Goal: Task Accomplishment & Management: Use online tool/utility

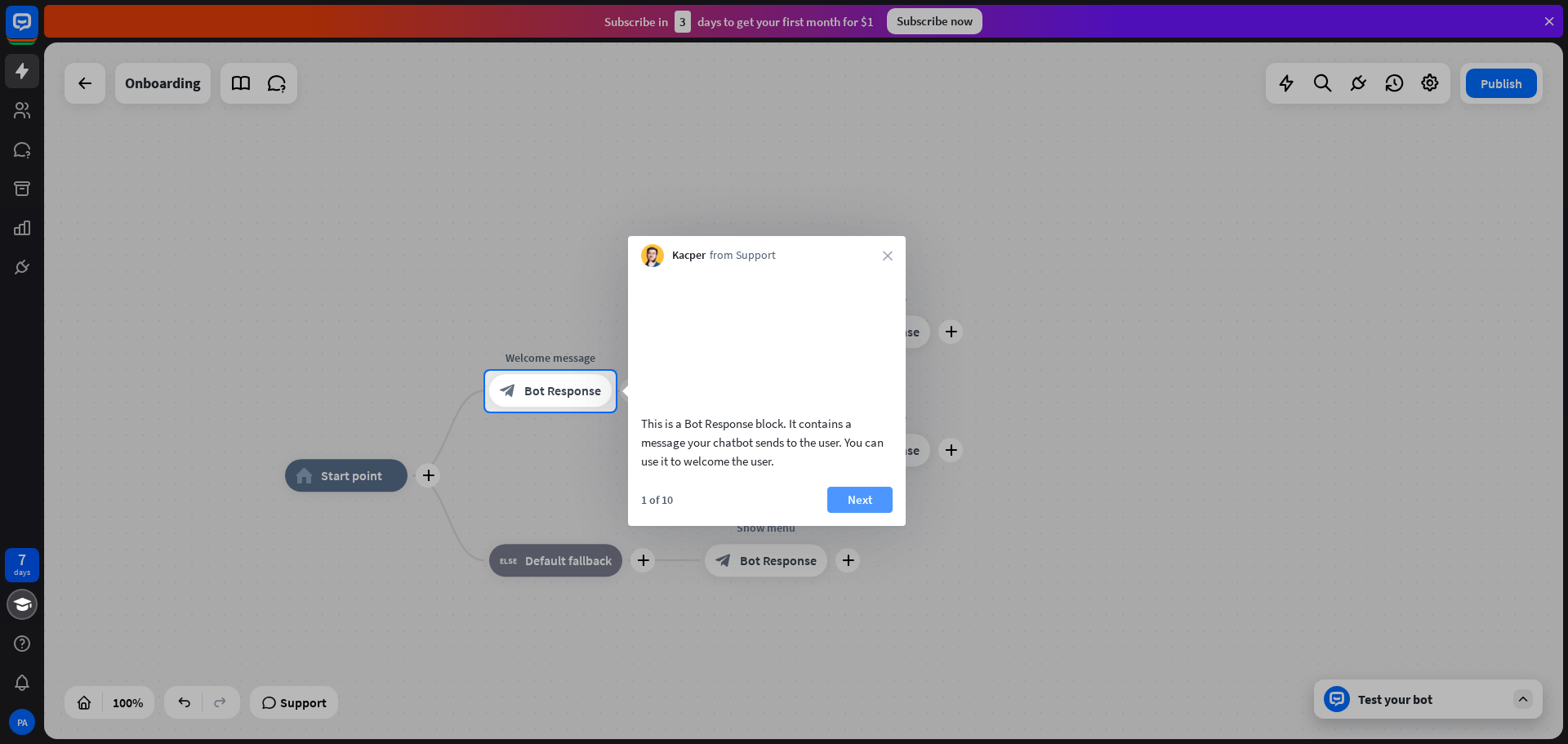
click at [872, 511] on button "Next" at bounding box center [859, 499] width 65 height 26
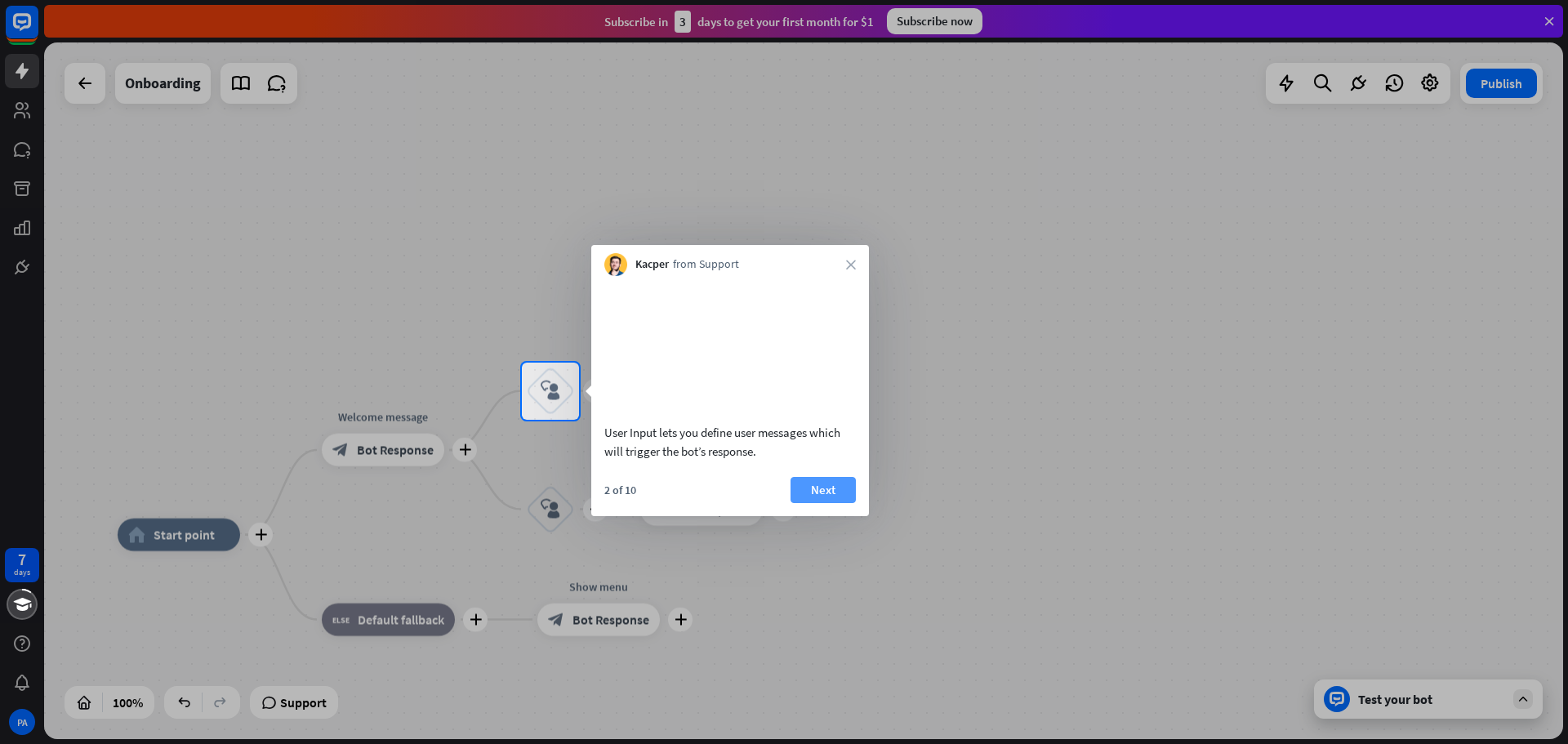
click at [851, 503] on button "Next" at bounding box center [823, 490] width 65 height 26
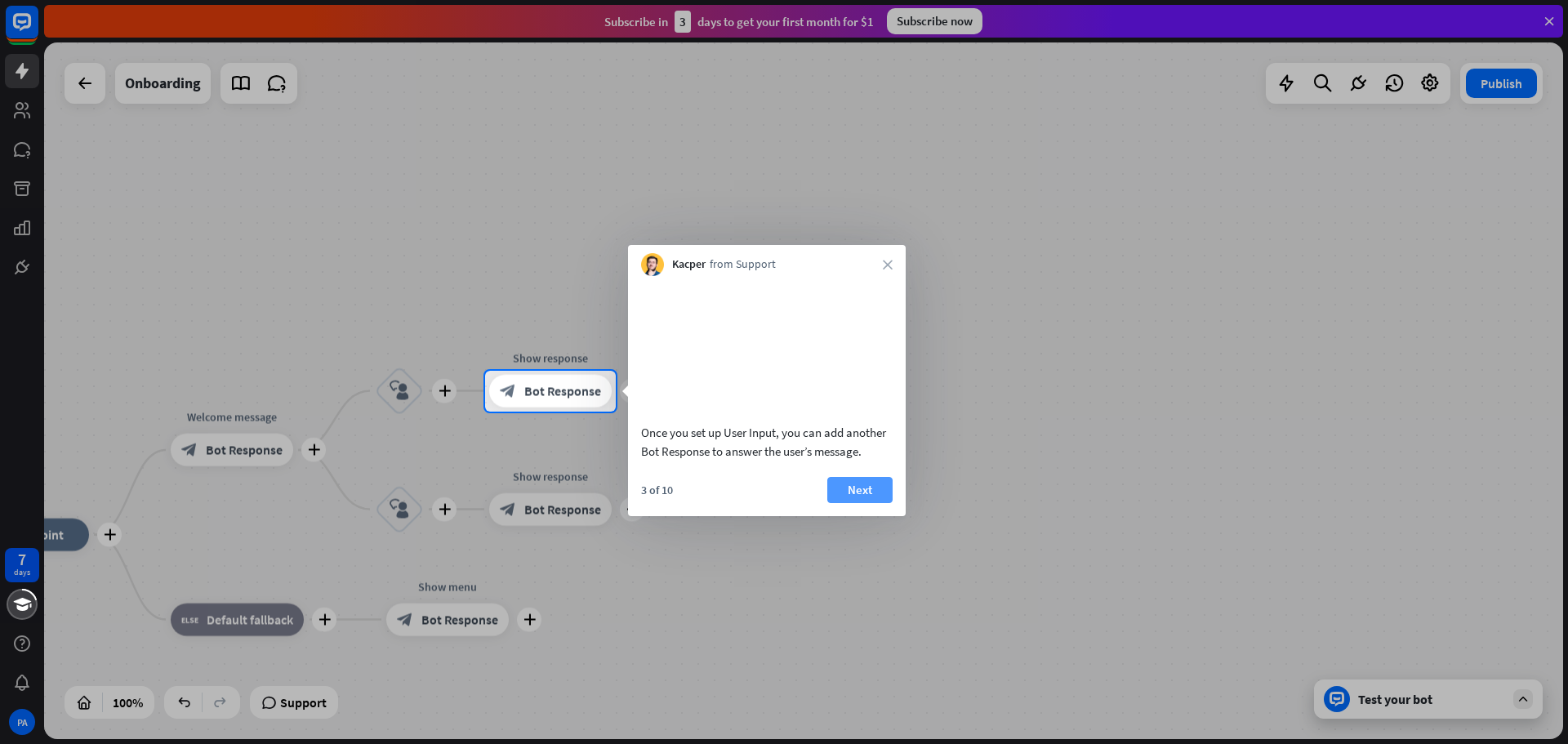
click at [869, 503] on button "Next" at bounding box center [859, 490] width 65 height 26
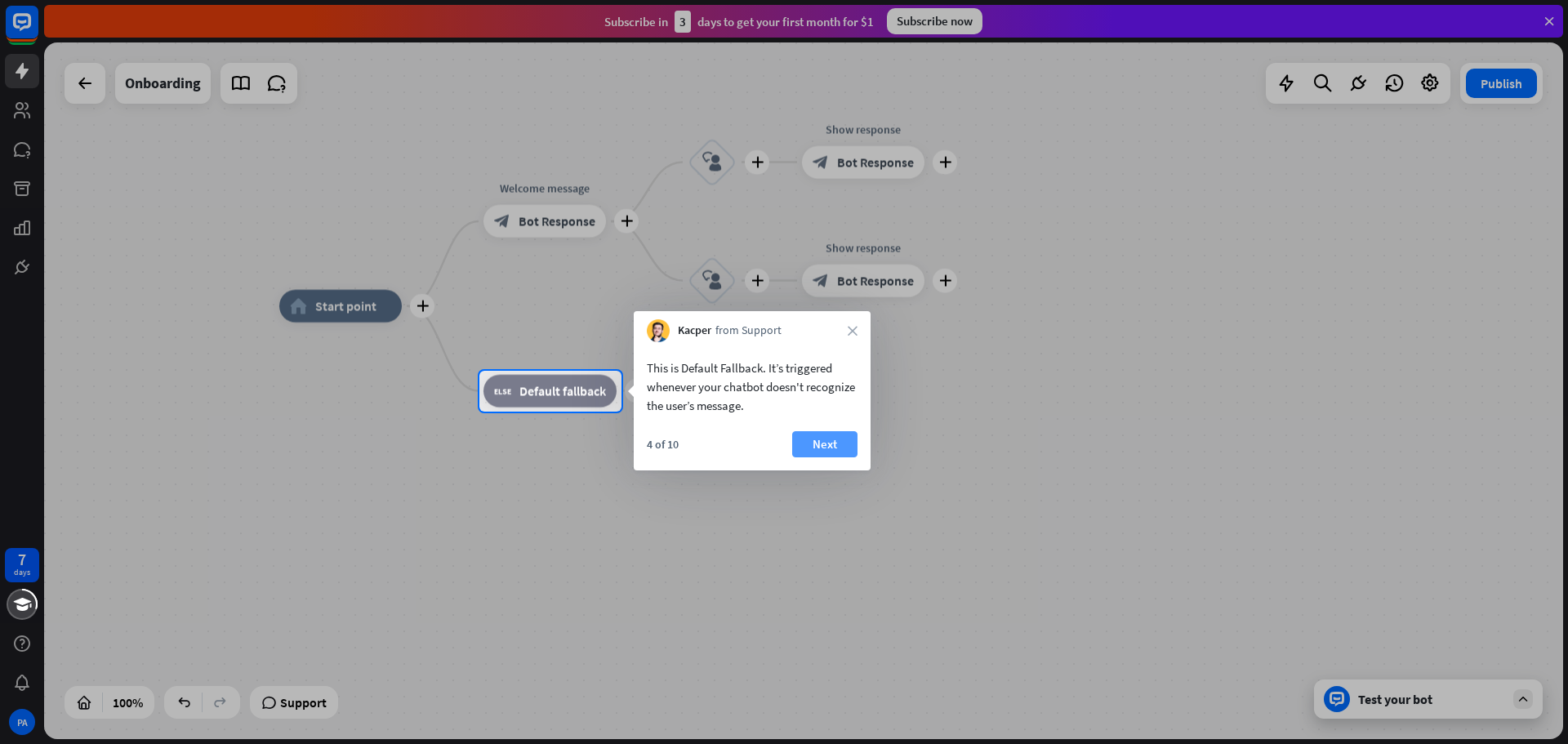
click at [821, 448] on button "Next" at bounding box center [824, 444] width 65 height 26
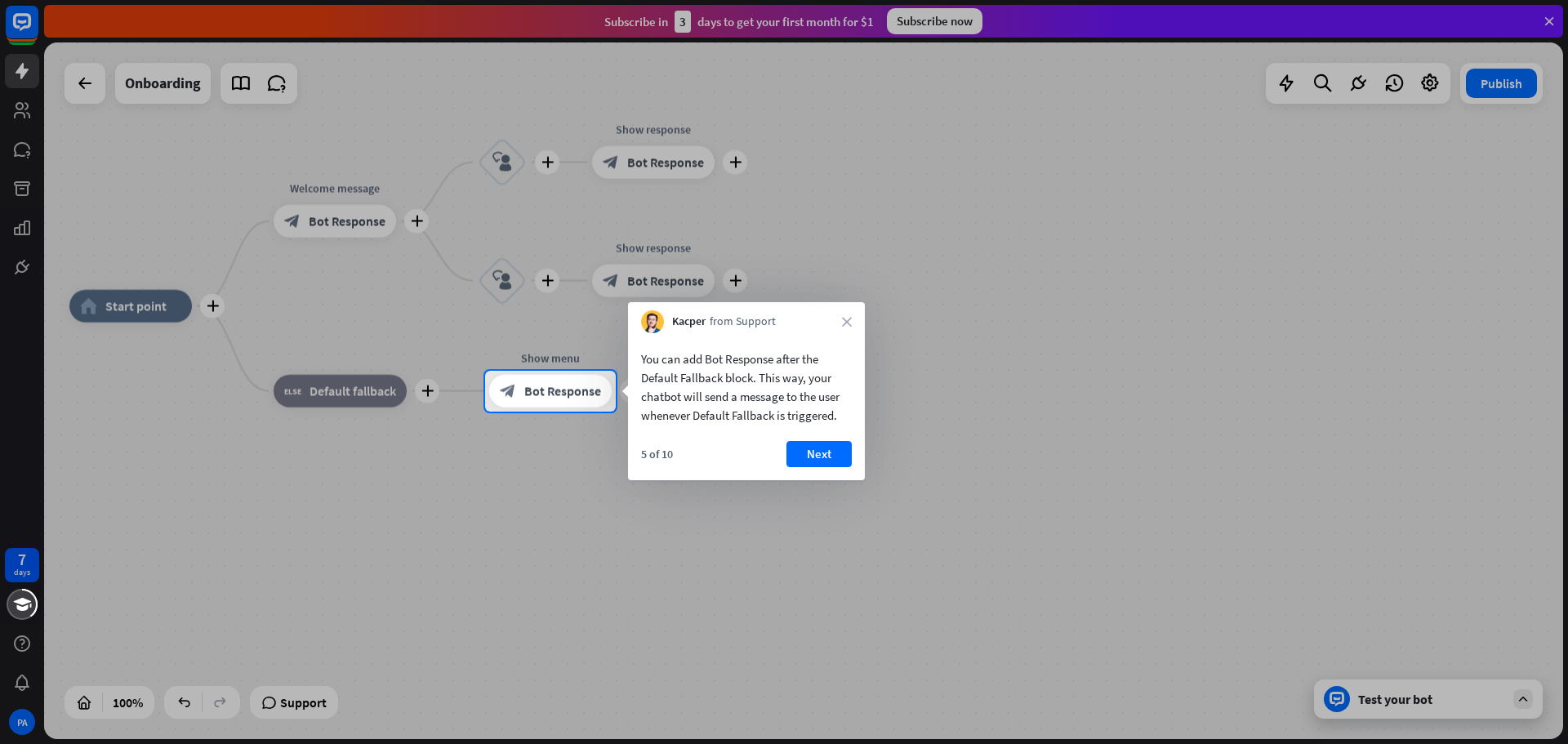
click at [821, 448] on button "Next" at bounding box center [819, 454] width 65 height 26
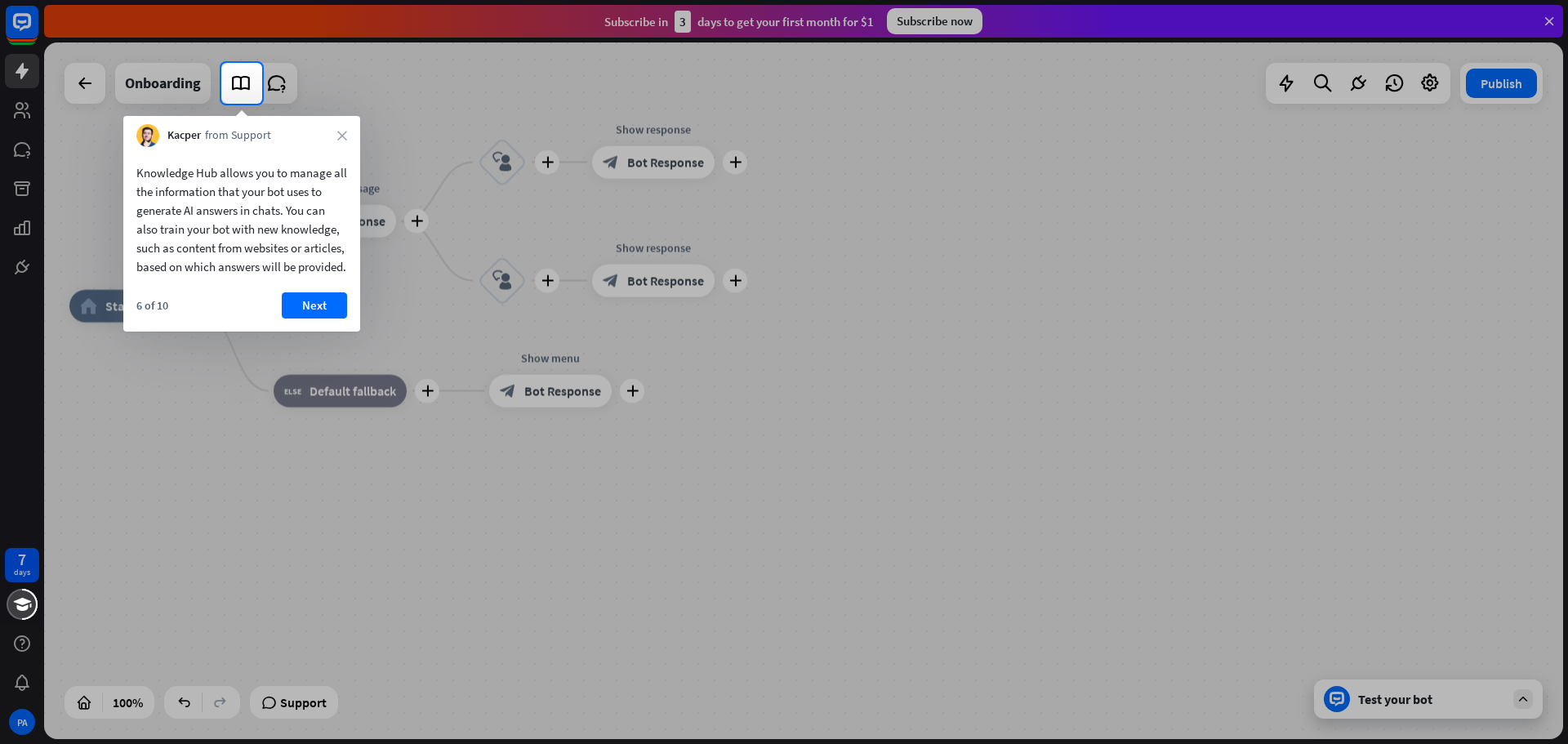
click at [335, 318] on button "Next" at bounding box center [314, 305] width 65 height 26
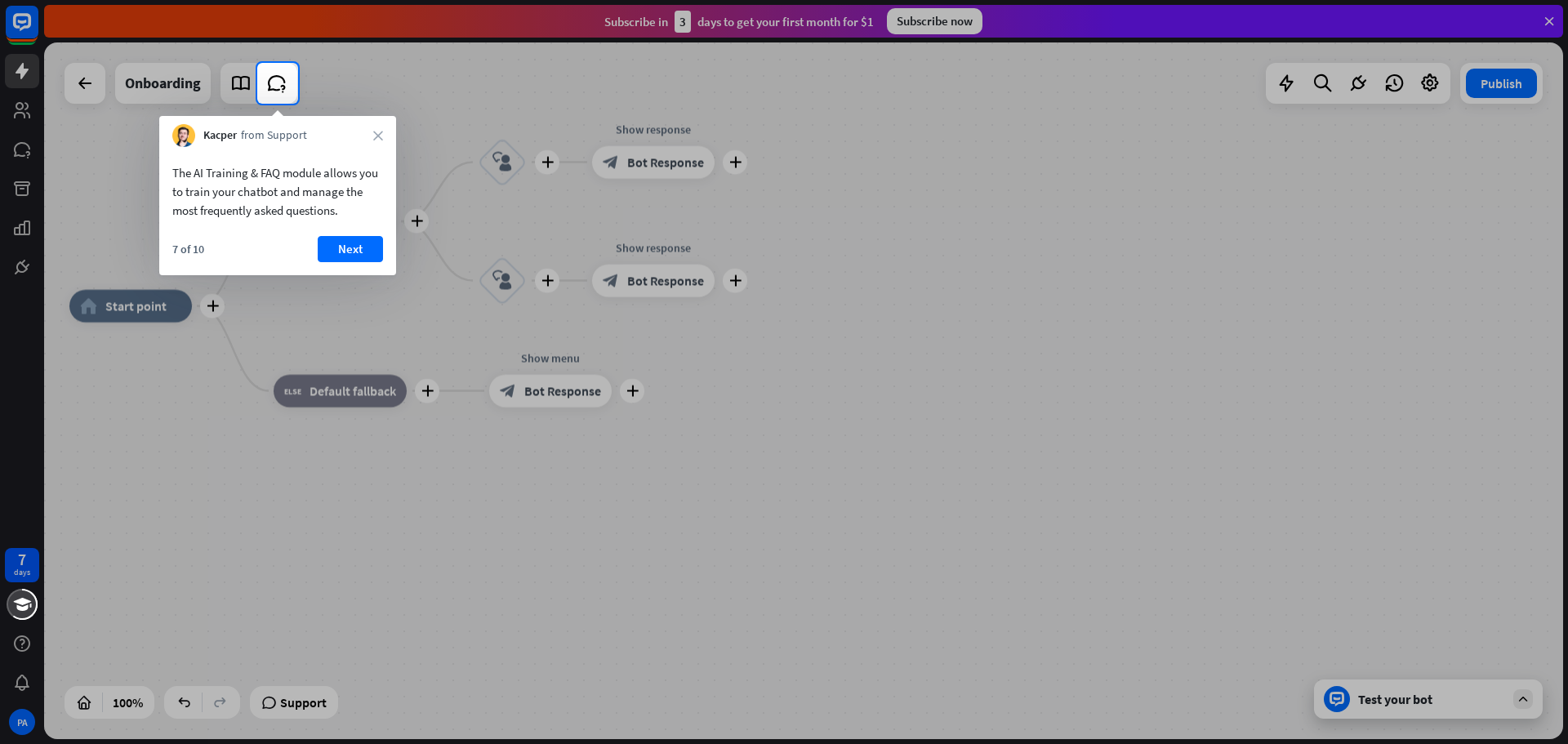
click at [373, 244] on button "Next" at bounding box center [350, 249] width 65 height 26
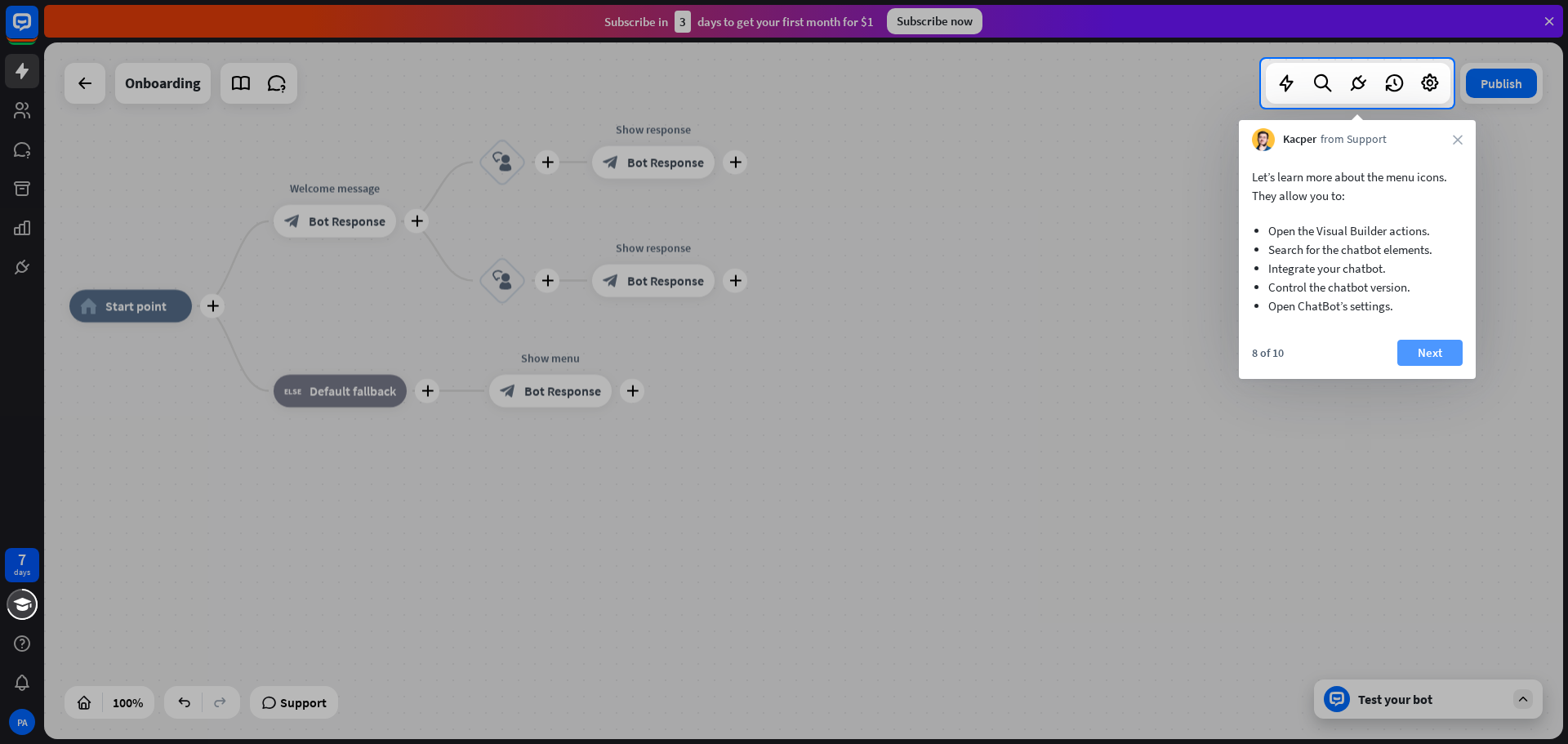
click at [1446, 347] on button "Next" at bounding box center [1430, 353] width 65 height 26
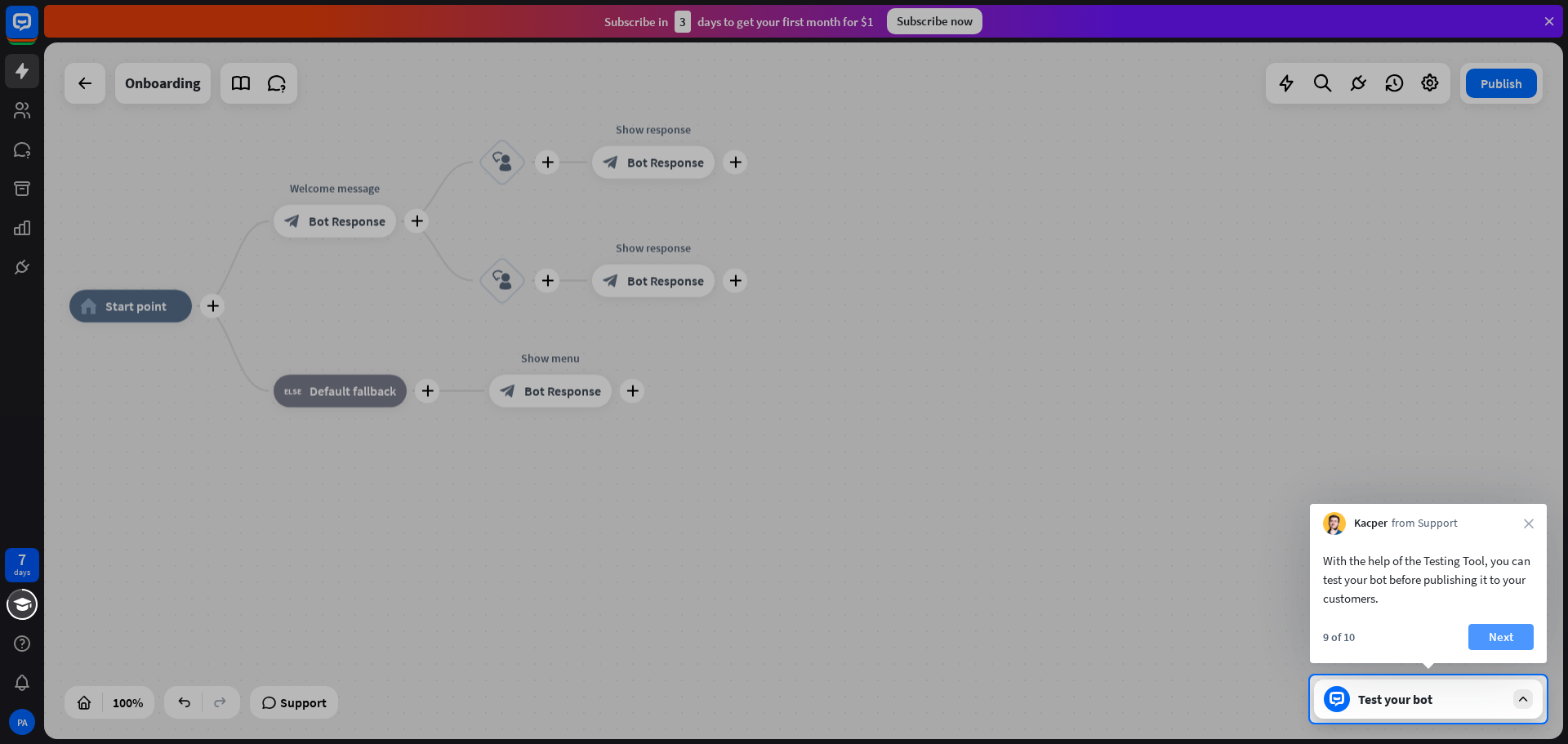
click at [1517, 632] on button "Next" at bounding box center [1501, 637] width 65 height 26
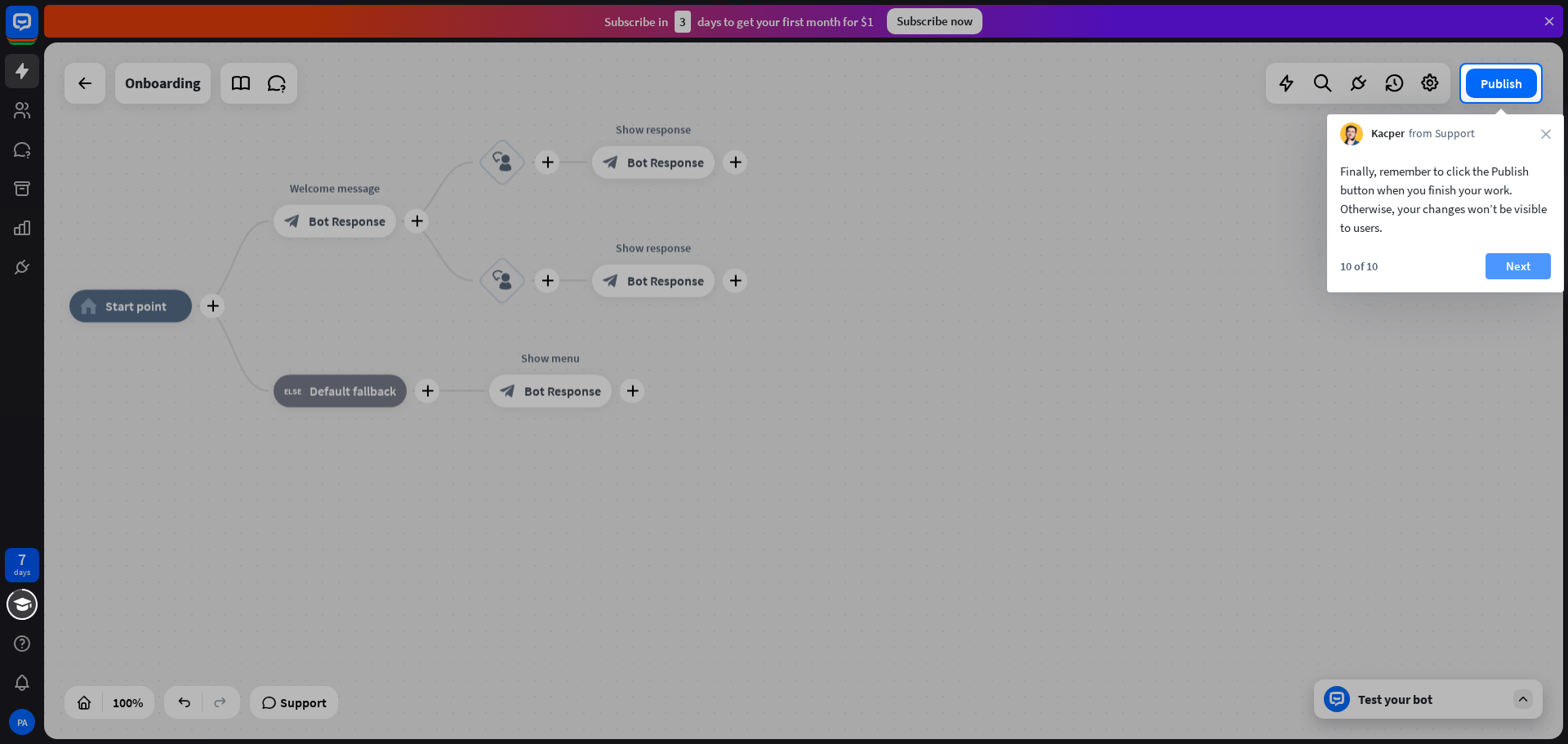
click at [1533, 267] on button "Next" at bounding box center [1518, 266] width 65 height 26
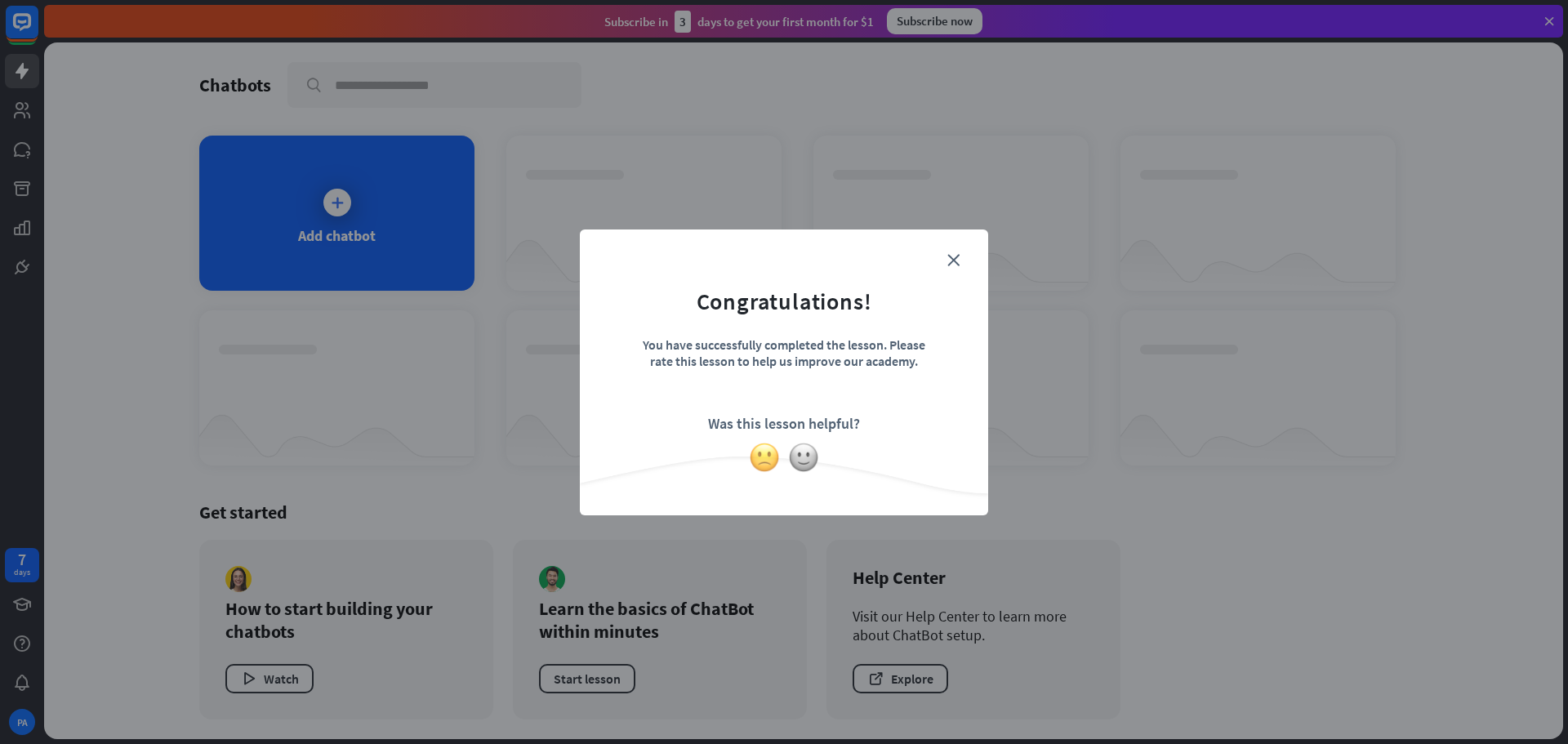
click at [776, 459] on img at bounding box center [764, 458] width 31 height 31
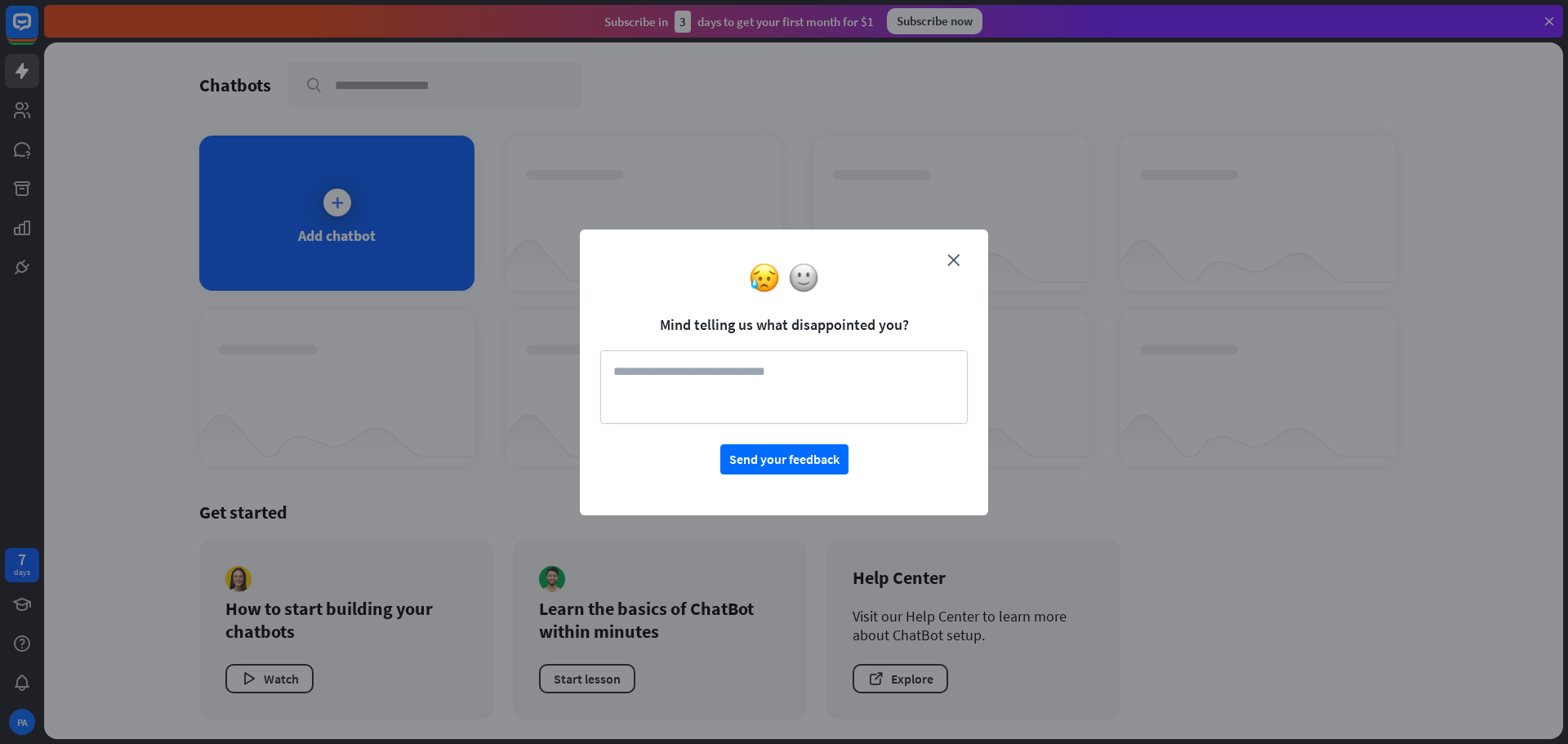
click at [965, 240] on div "close Mind telling us what disappointed you? Send your feedback" at bounding box center [784, 372] width 408 height 285
click at [951, 252] on form "Mind telling us what disappointed you? Send your feedback" at bounding box center [784, 362] width 368 height 225
click at [956, 266] on div at bounding box center [784, 278] width 408 height 31
click at [954, 262] on div at bounding box center [784, 278] width 408 height 31
click at [955, 257] on icon "close" at bounding box center [954, 260] width 12 height 12
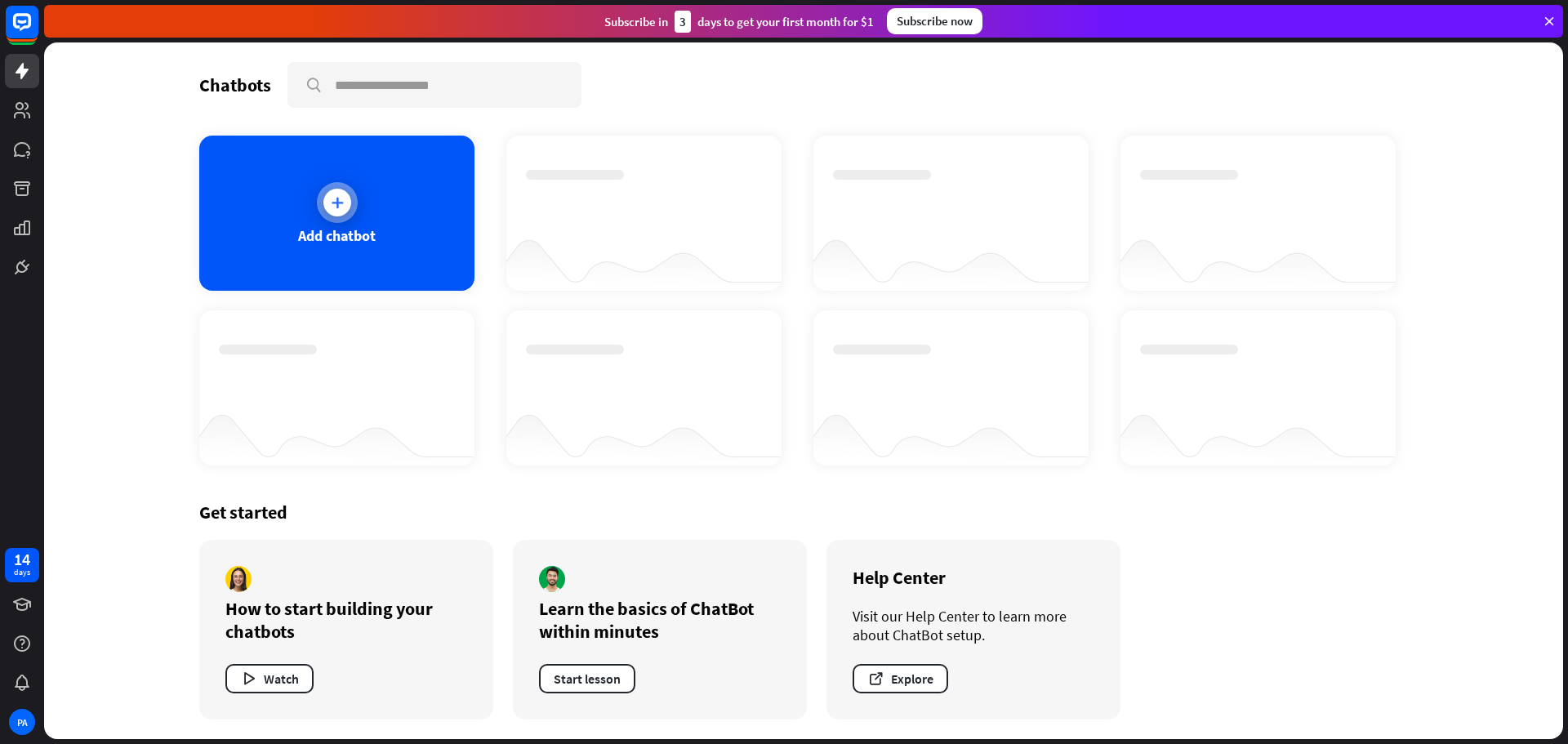
click at [383, 182] on div "Add chatbot" at bounding box center [337, 213] width 275 height 155
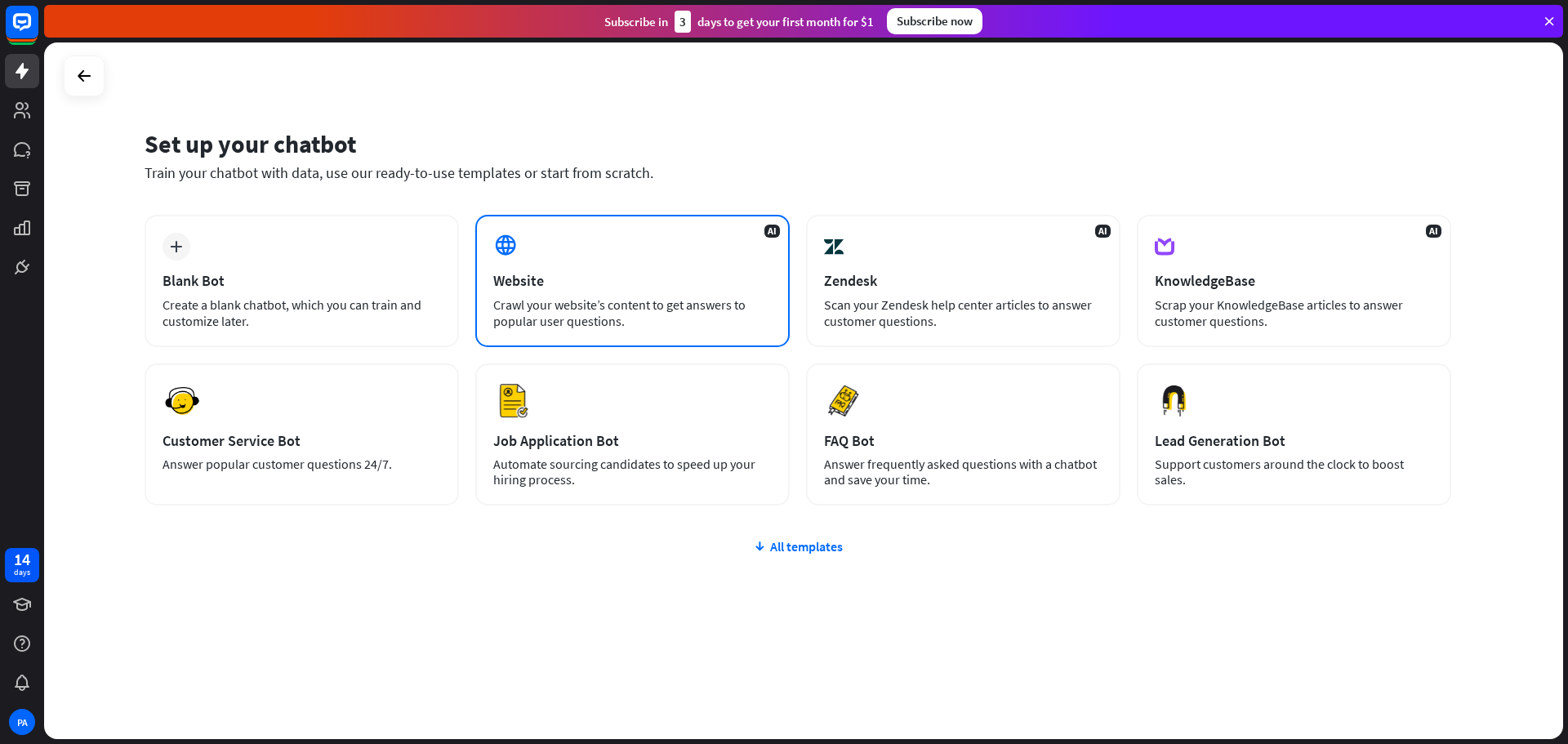
click at [633, 322] on div "Crawl your website’s content to get answers to popular user questions." at bounding box center [633, 313] width 279 height 33
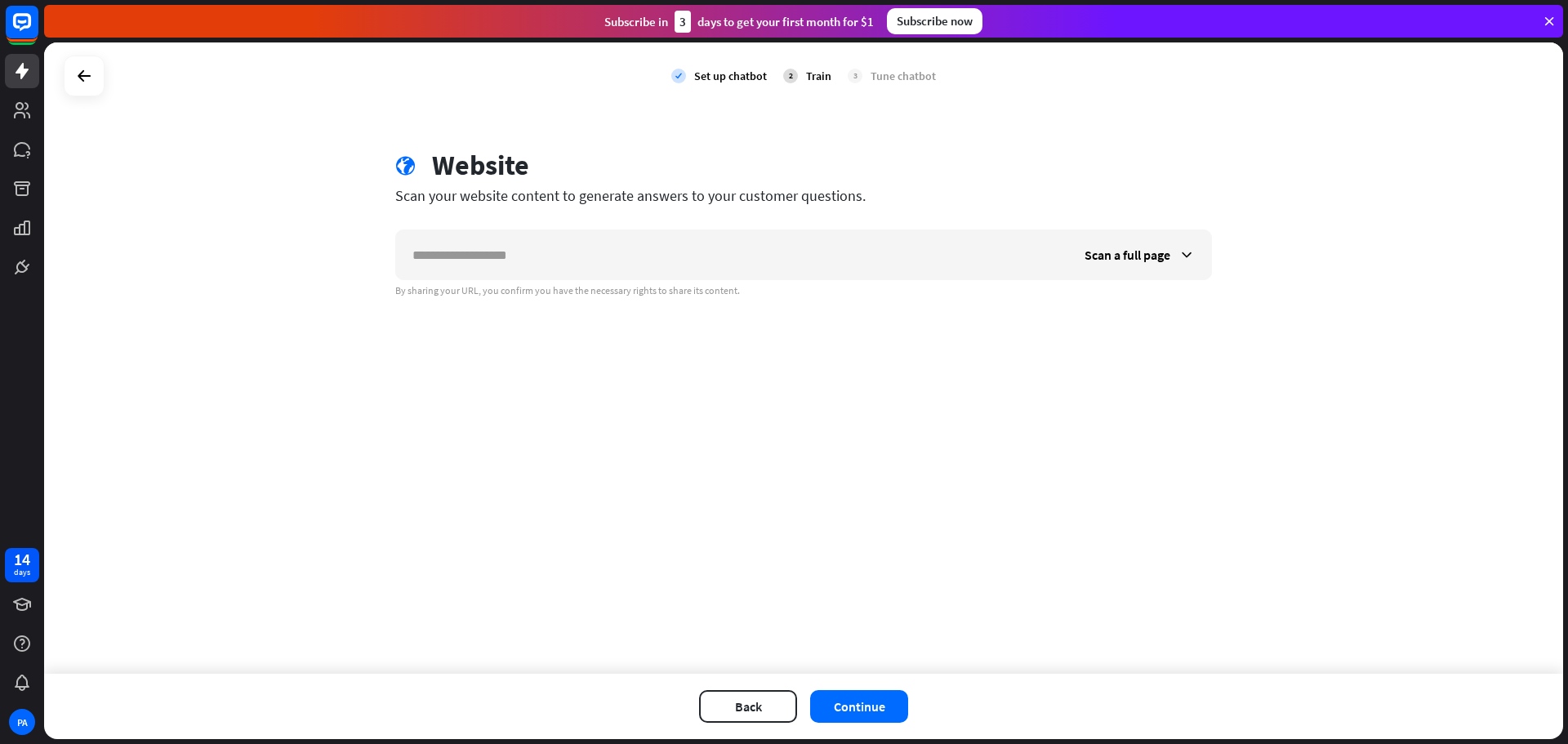
click at [633, 322] on div "check Set up chatbot 2 Train 3 Tune chatbot globe Website Scan your website con…" at bounding box center [803, 358] width 1519 height 632
click at [742, 705] on button "Back" at bounding box center [748, 706] width 98 height 33
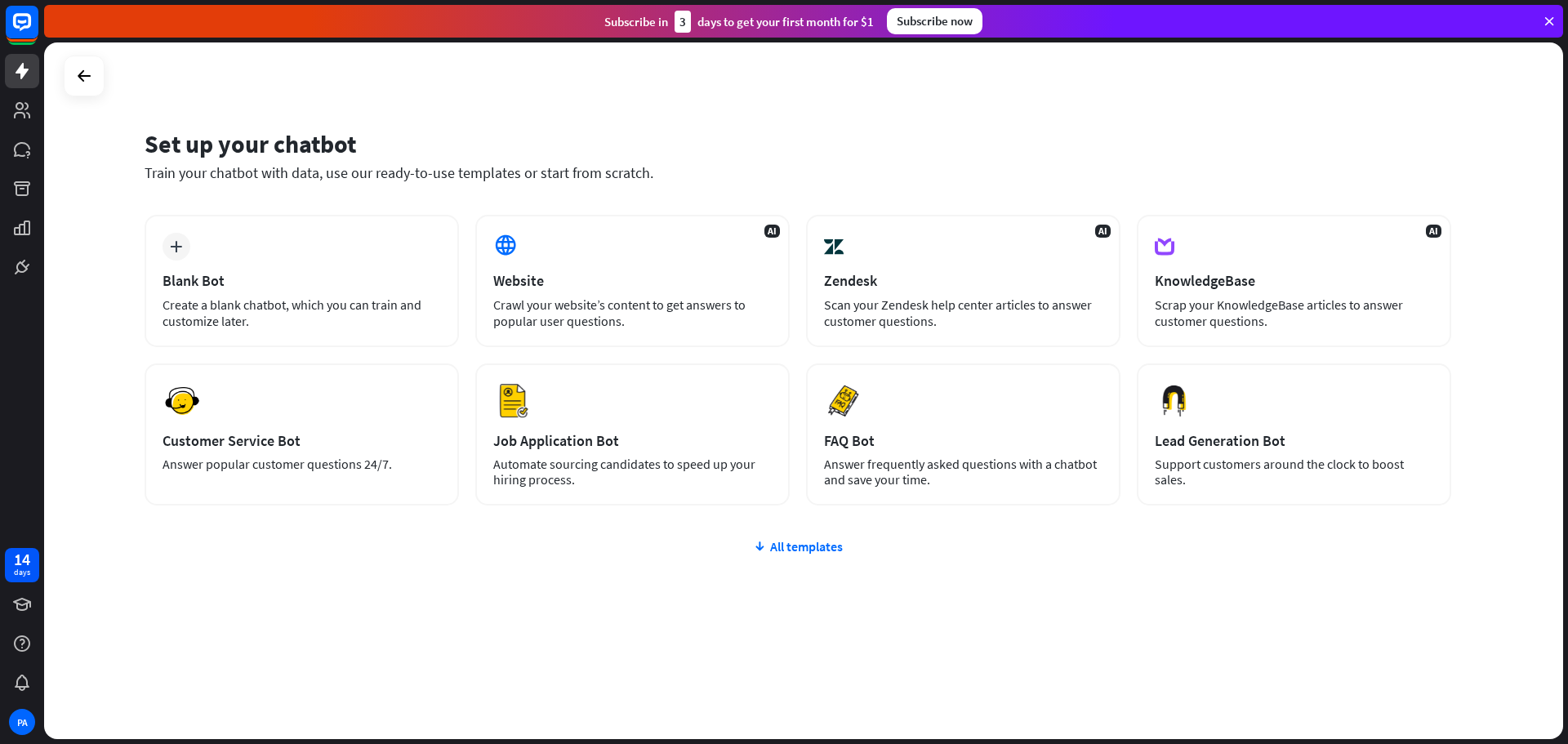
click at [291, 151] on div "Set up your chatbot" at bounding box center [798, 144] width 1307 height 31
click at [595, 215] on div "AI Website Crawl your website’s content to get answers to popular user question…" at bounding box center [632, 280] width 314 height 132
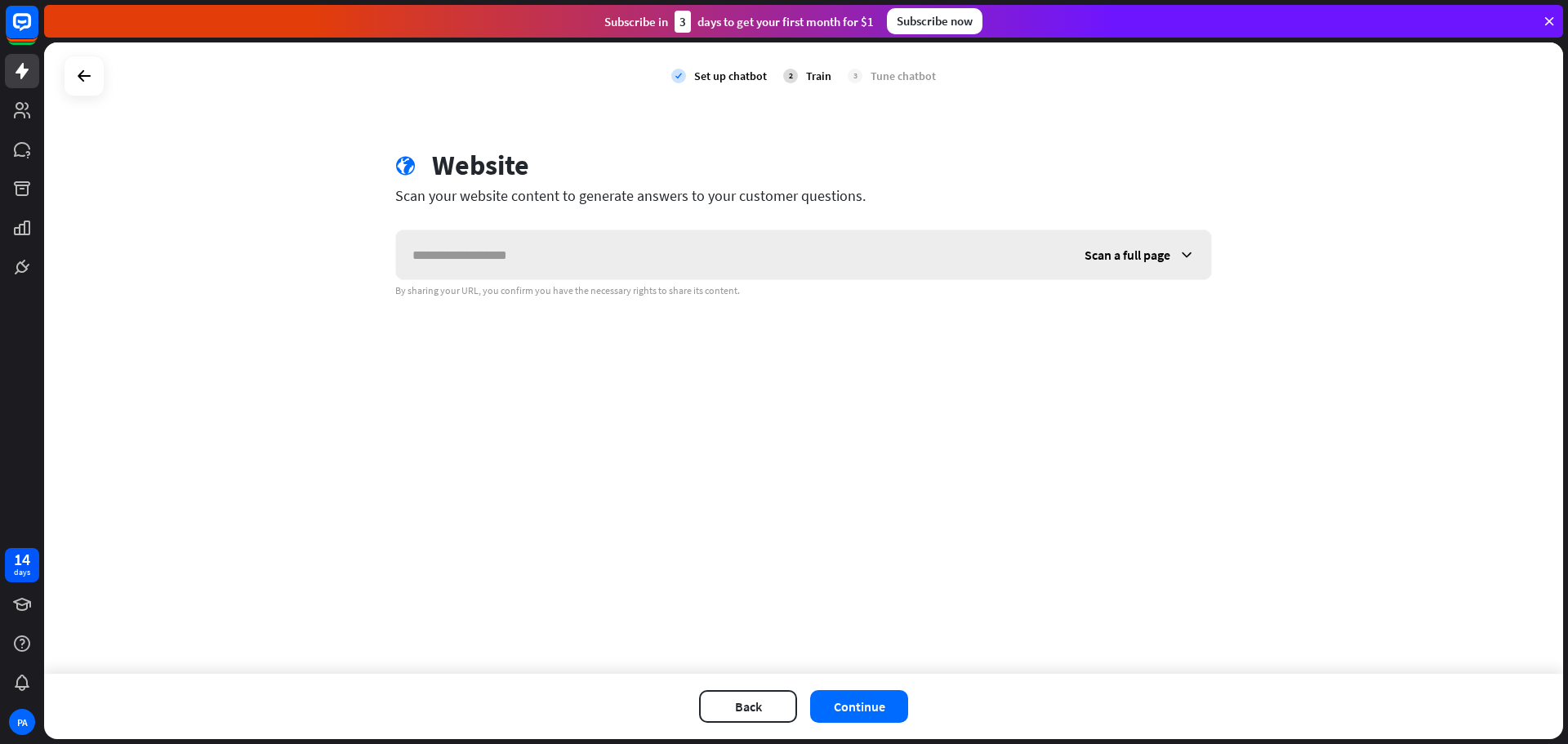
click at [594, 246] on input "text" at bounding box center [732, 254] width 672 height 49
click at [755, 713] on button "Back" at bounding box center [748, 706] width 98 height 33
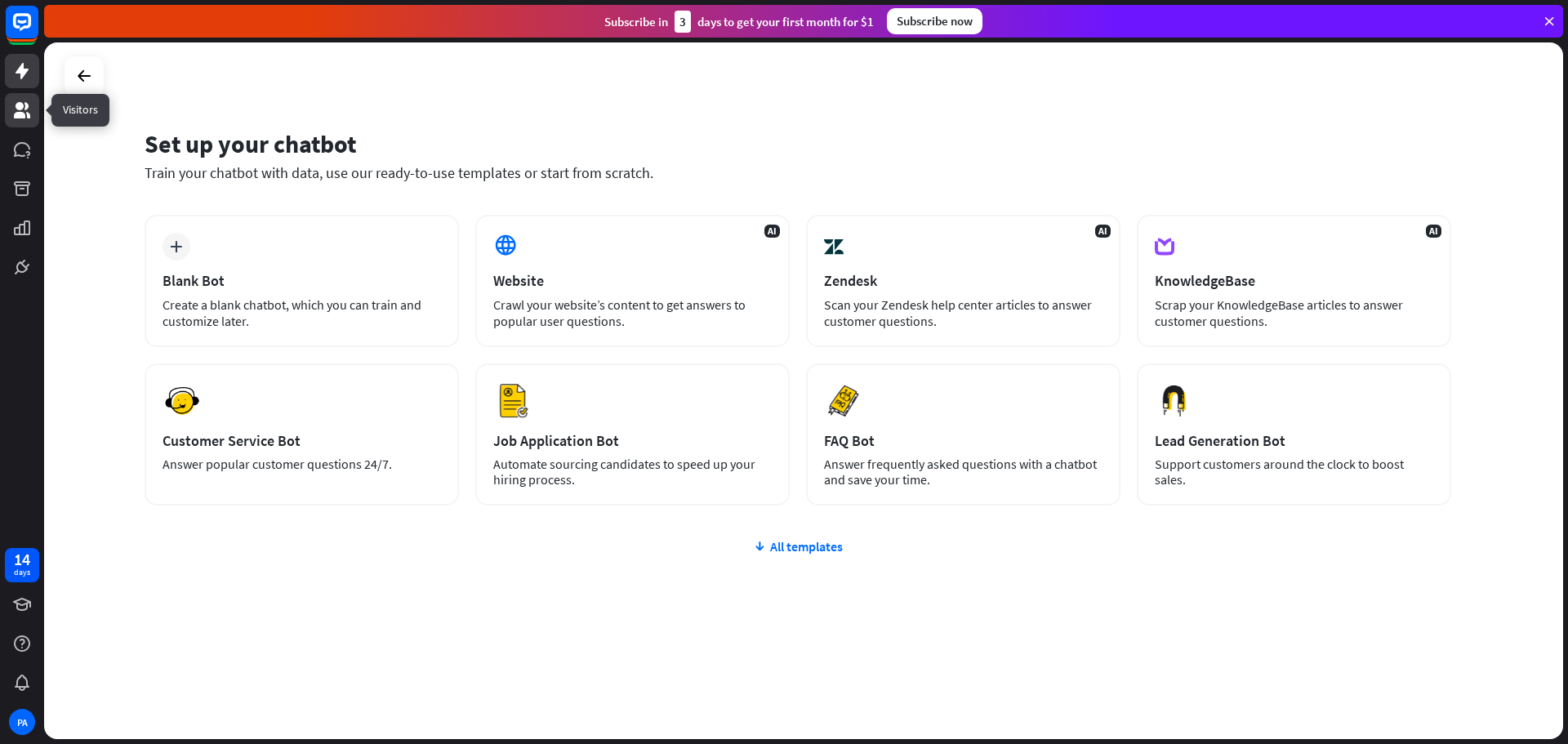
click at [10, 113] on link at bounding box center [22, 111] width 35 height 35
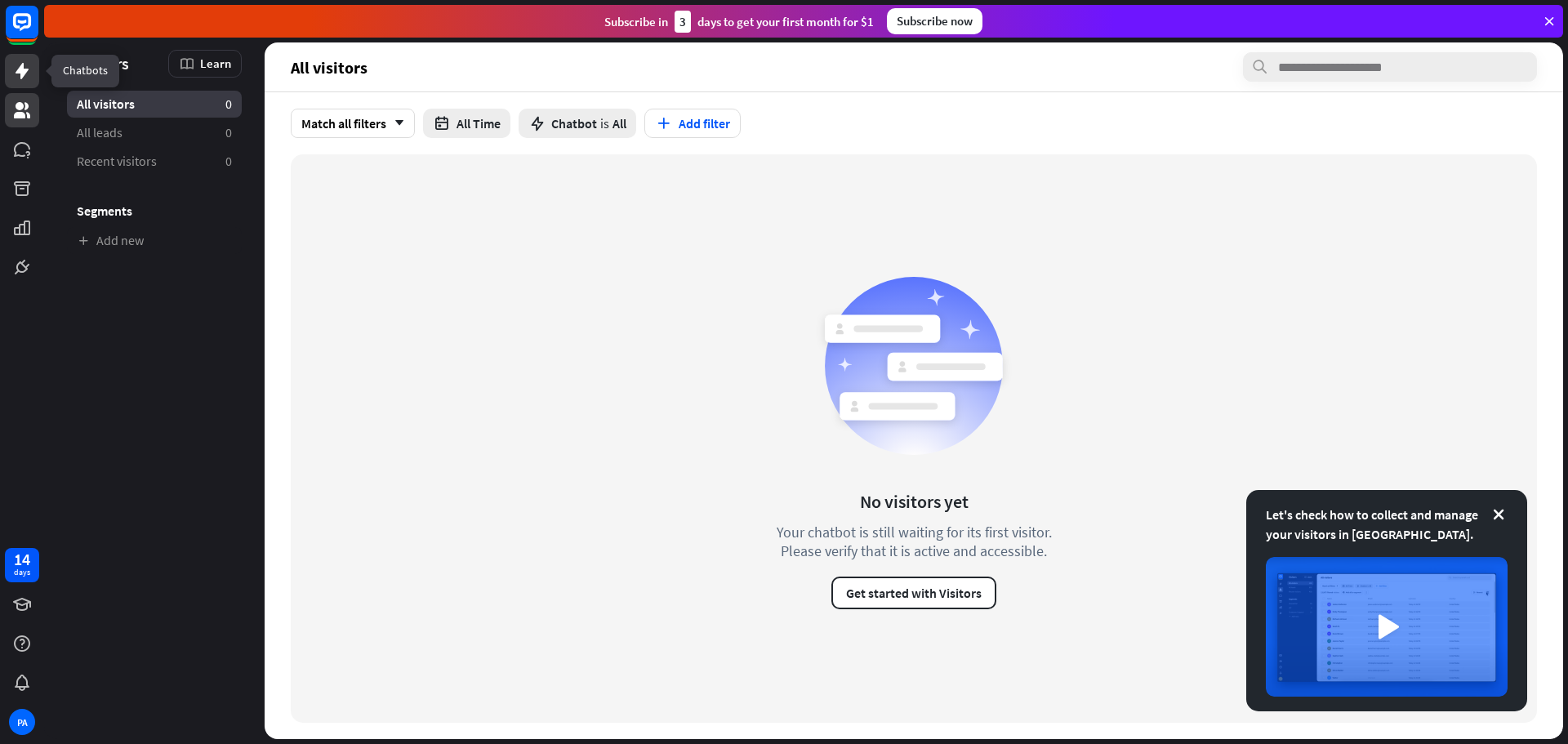
click at [24, 79] on icon at bounding box center [22, 71] width 20 height 20
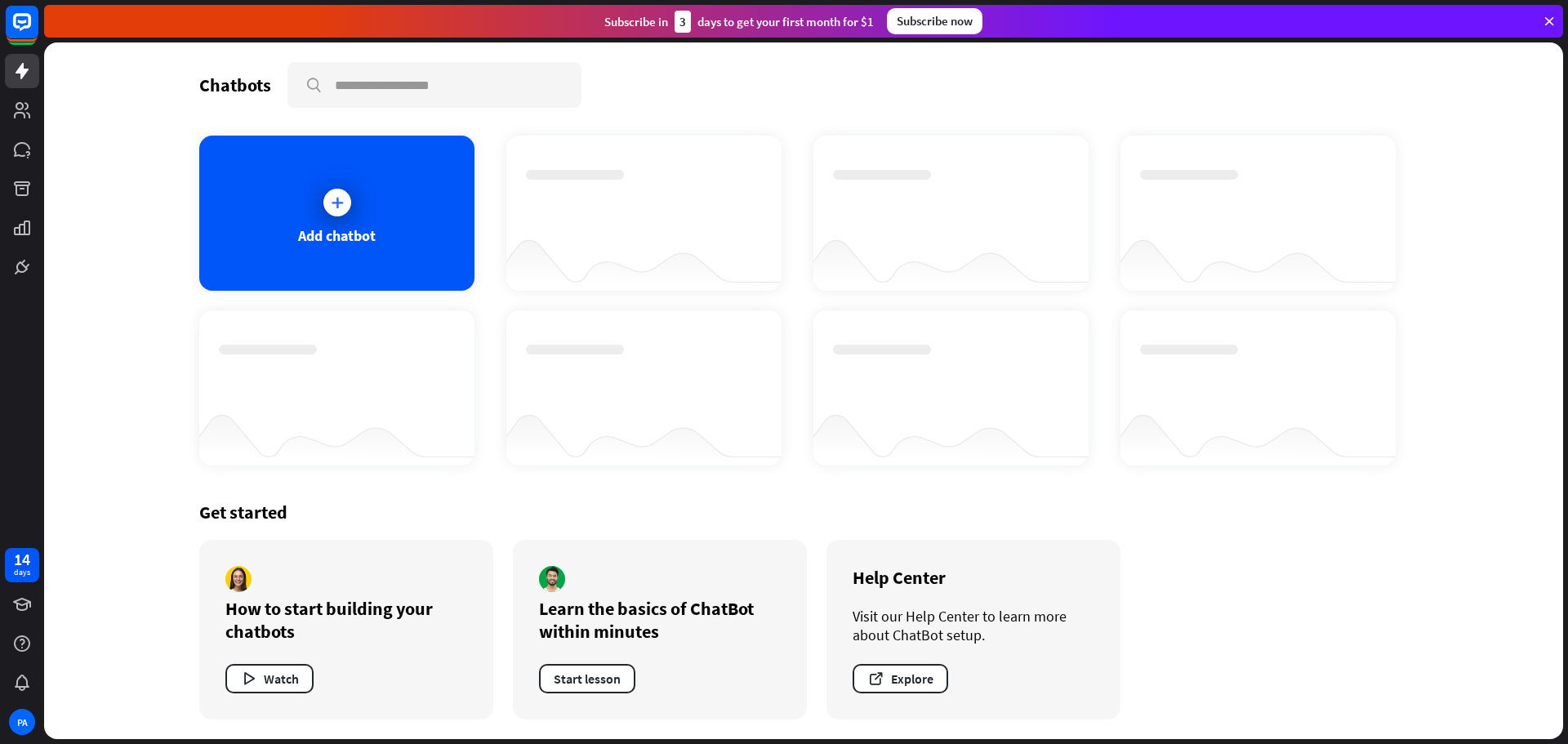
click at [929, 33] on div "Subscribe now" at bounding box center [935, 21] width 95 height 26
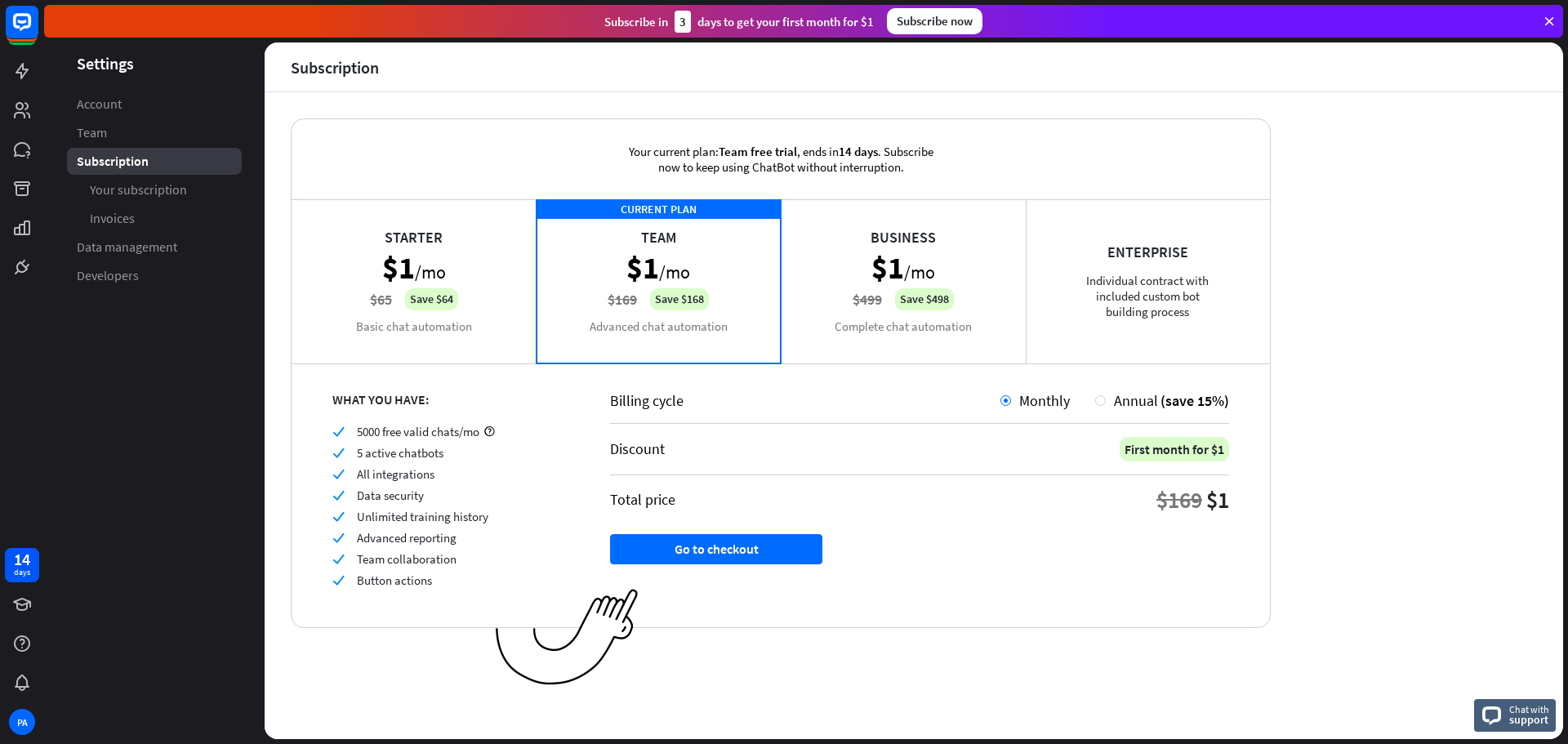
click at [921, 264] on div "Business $1 /mo $499 Save $498 Complete chat automation" at bounding box center [903, 280] width 245 height 164
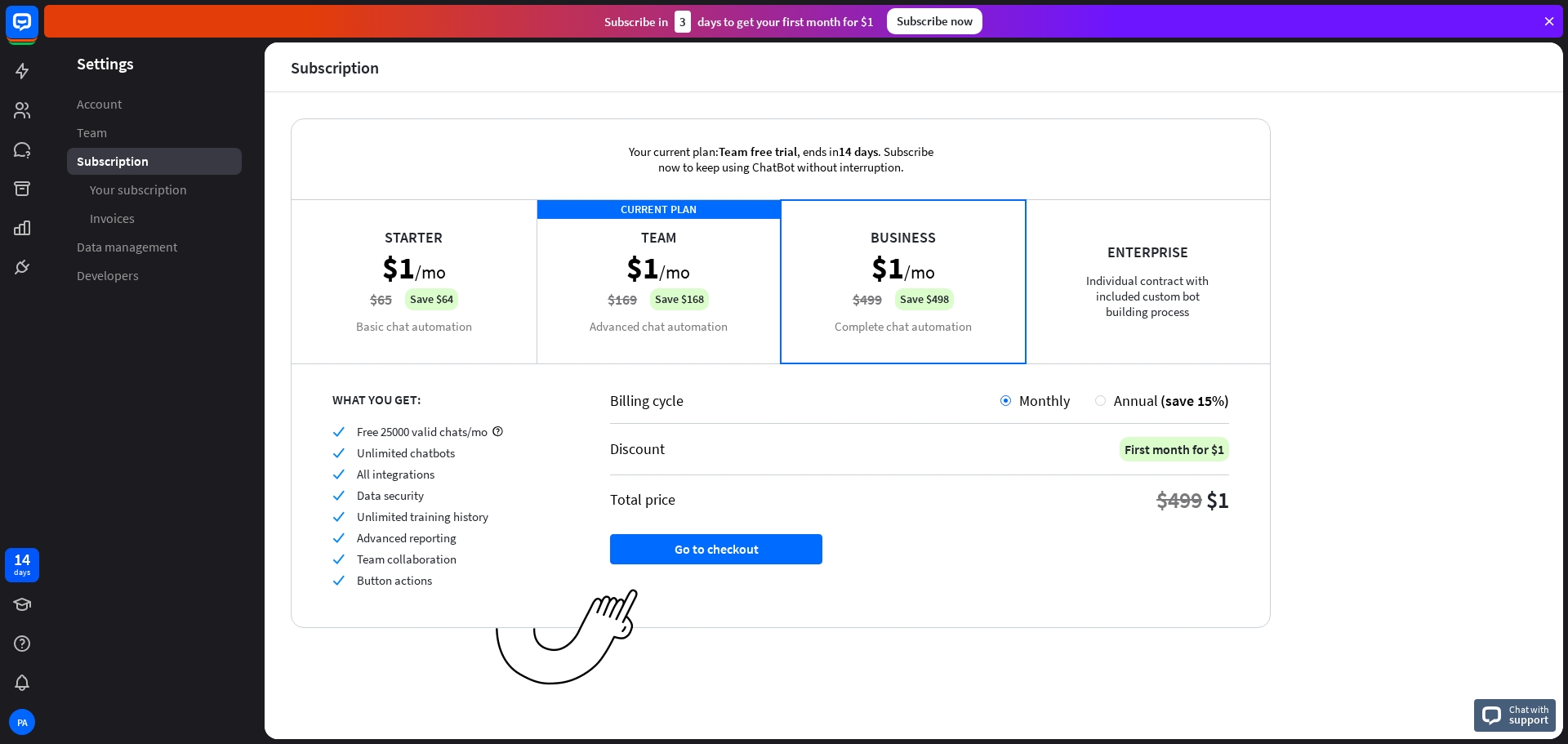
click at [675, 274] on div "CURRENT PLAN Team $1 /mo $169 Save $168 Advanced chat automation" at bounding box center [659, 280] width 245 height 164
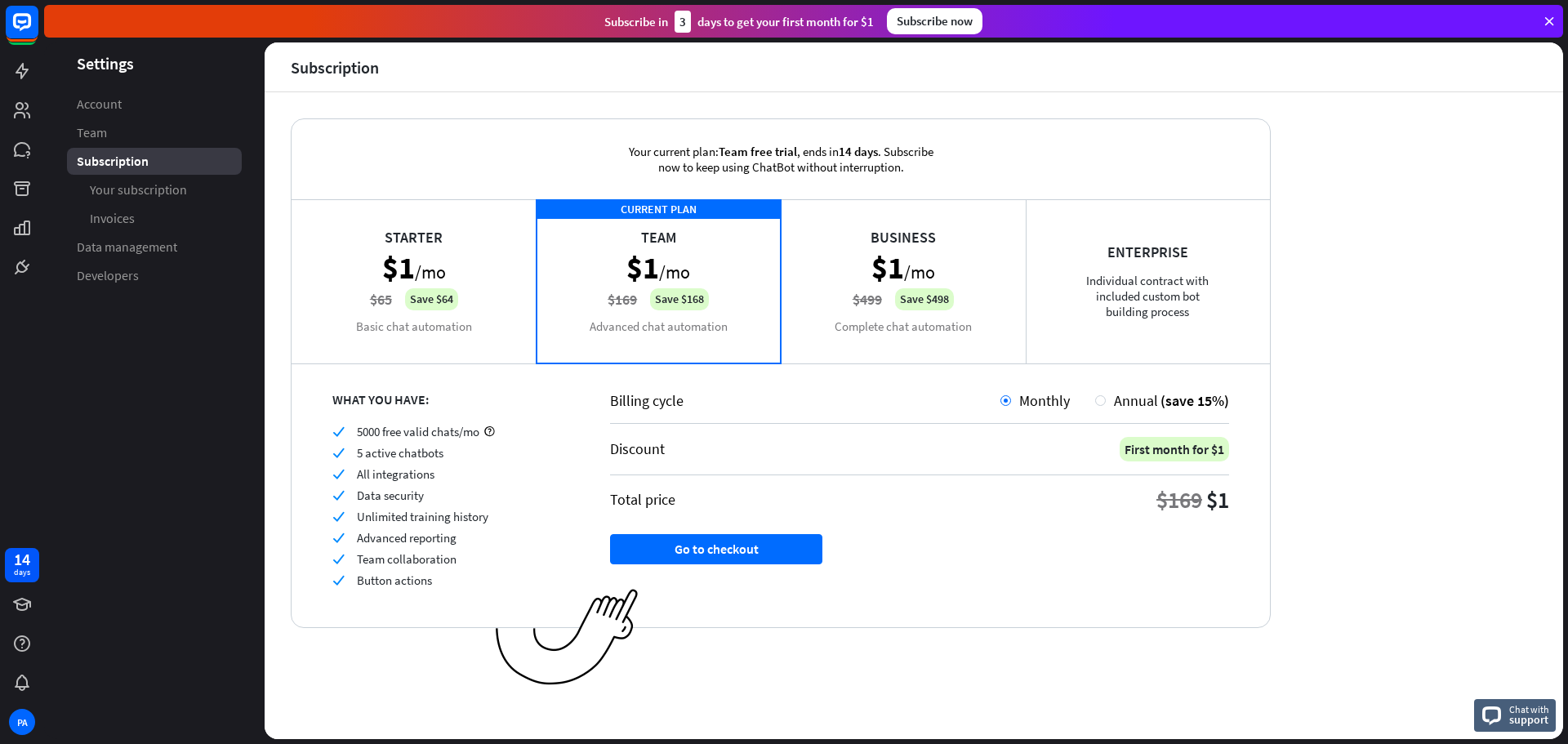
click at [460, 256] on div "Starter $1 /mo $65 Save $64 Basic chat automation" at bounding box center [414, 280] width 245 height 164
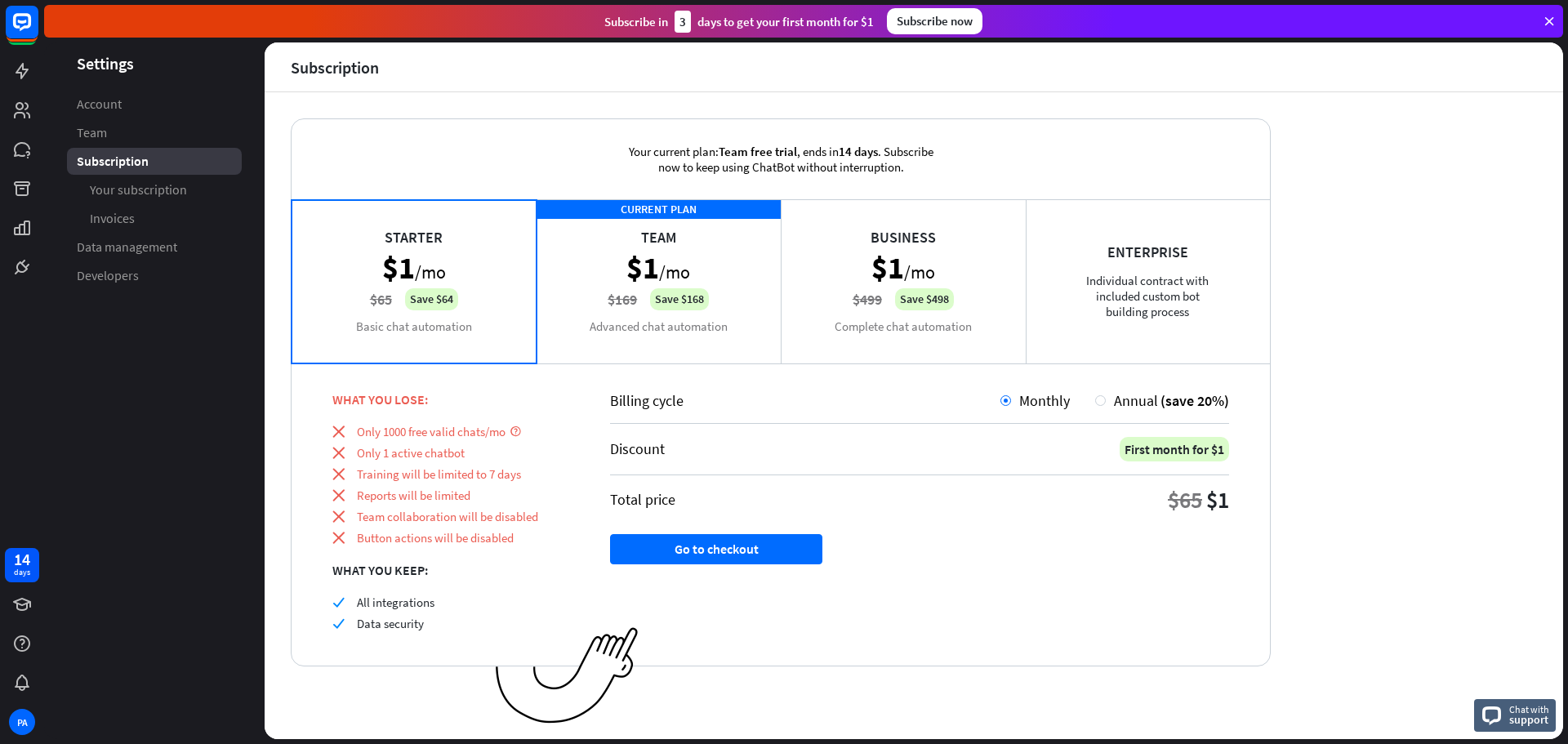
click at [704, 258] on div "CURRENT PLAN Team $1 /mo $169 Save $168 Advanced chat automation" at bounding box center [659, 280] width 245 height 164
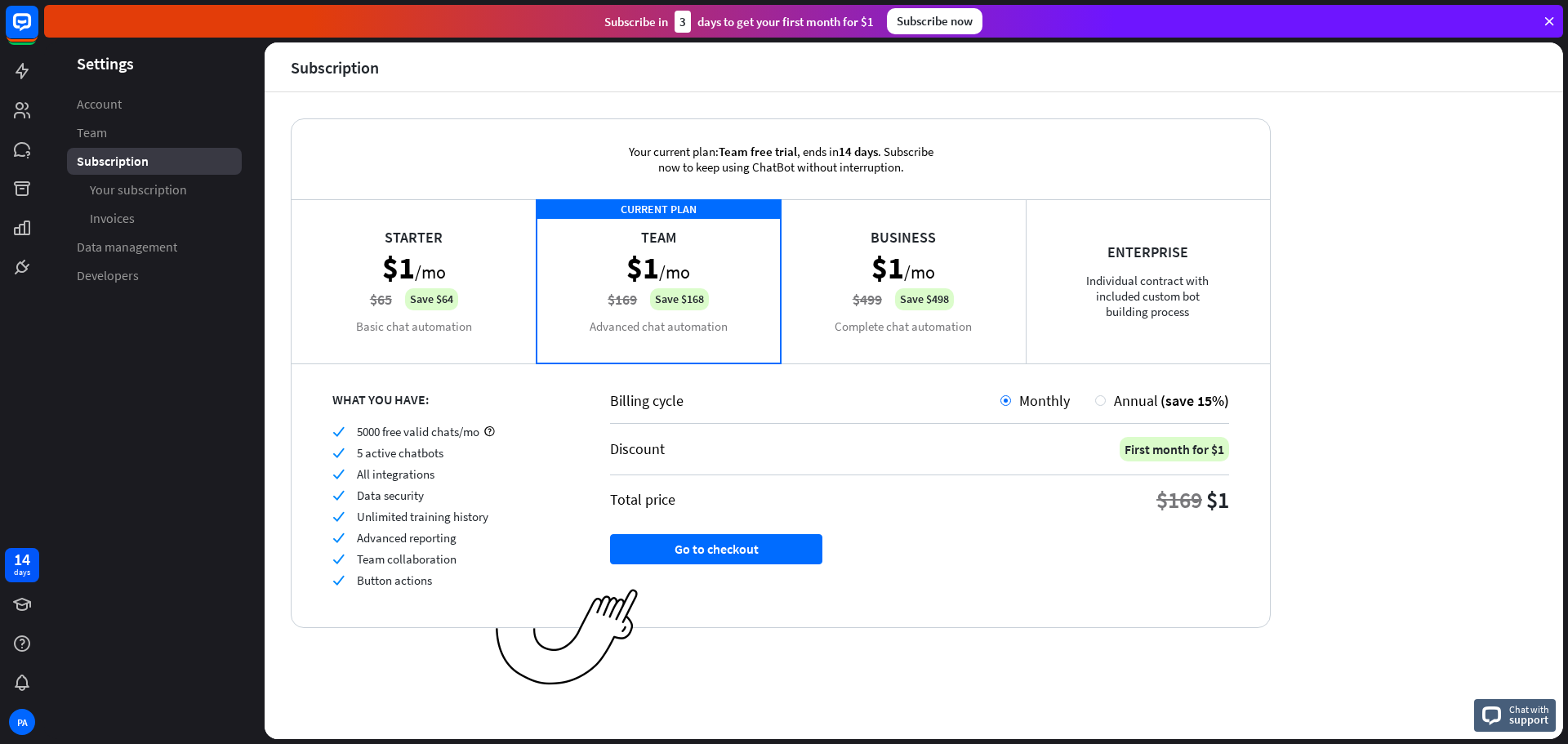
click at [492, 273] on div "Starter $1 /mo $65 Save $64 Basic chat automation" at bounding box center [414, 280] width 245 height 164
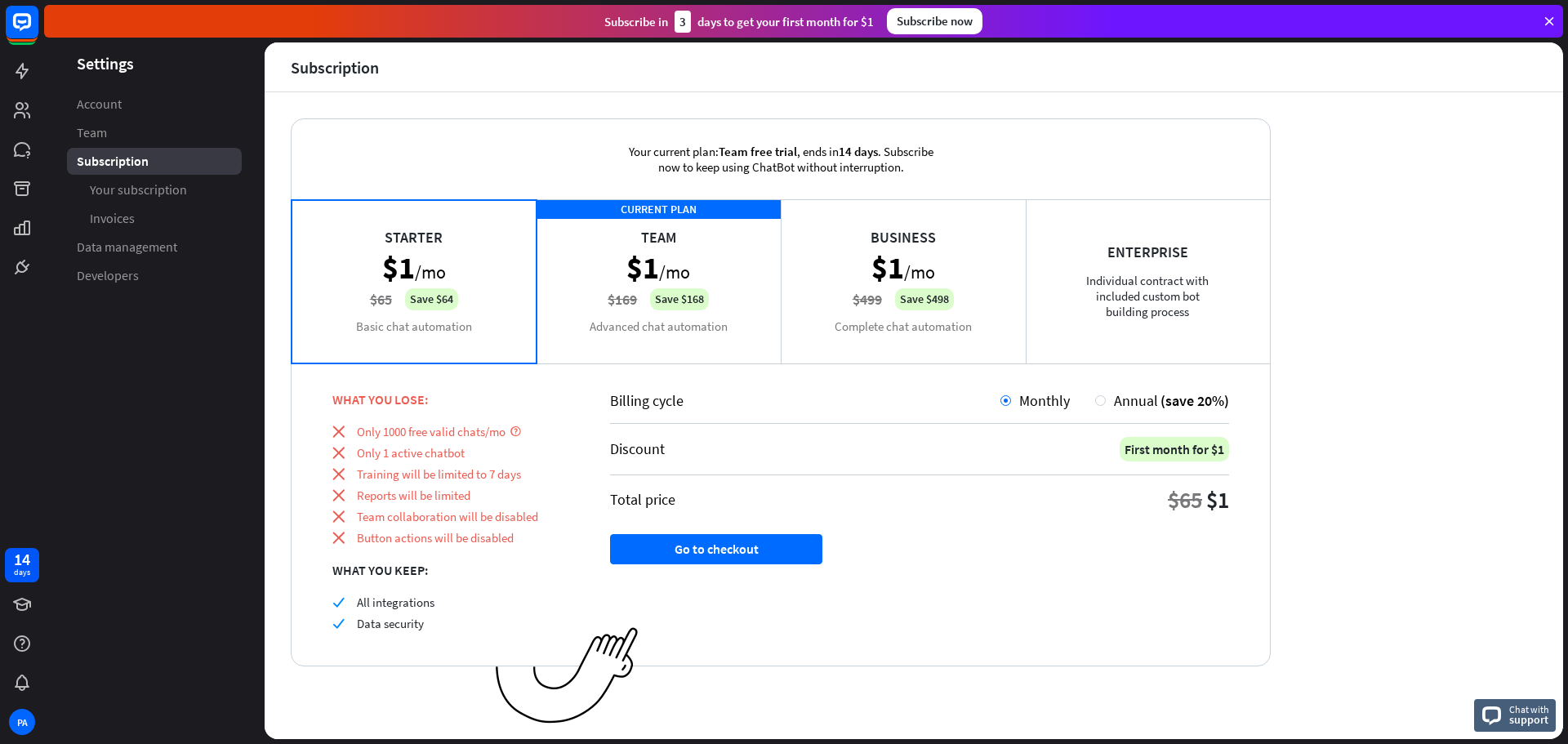
click at [573, 263] on div "CURRENT PLAN Team $1 /mo $169 Save $168 Advanced chat automation" at bounding box center [659, 280] width 245 height 164
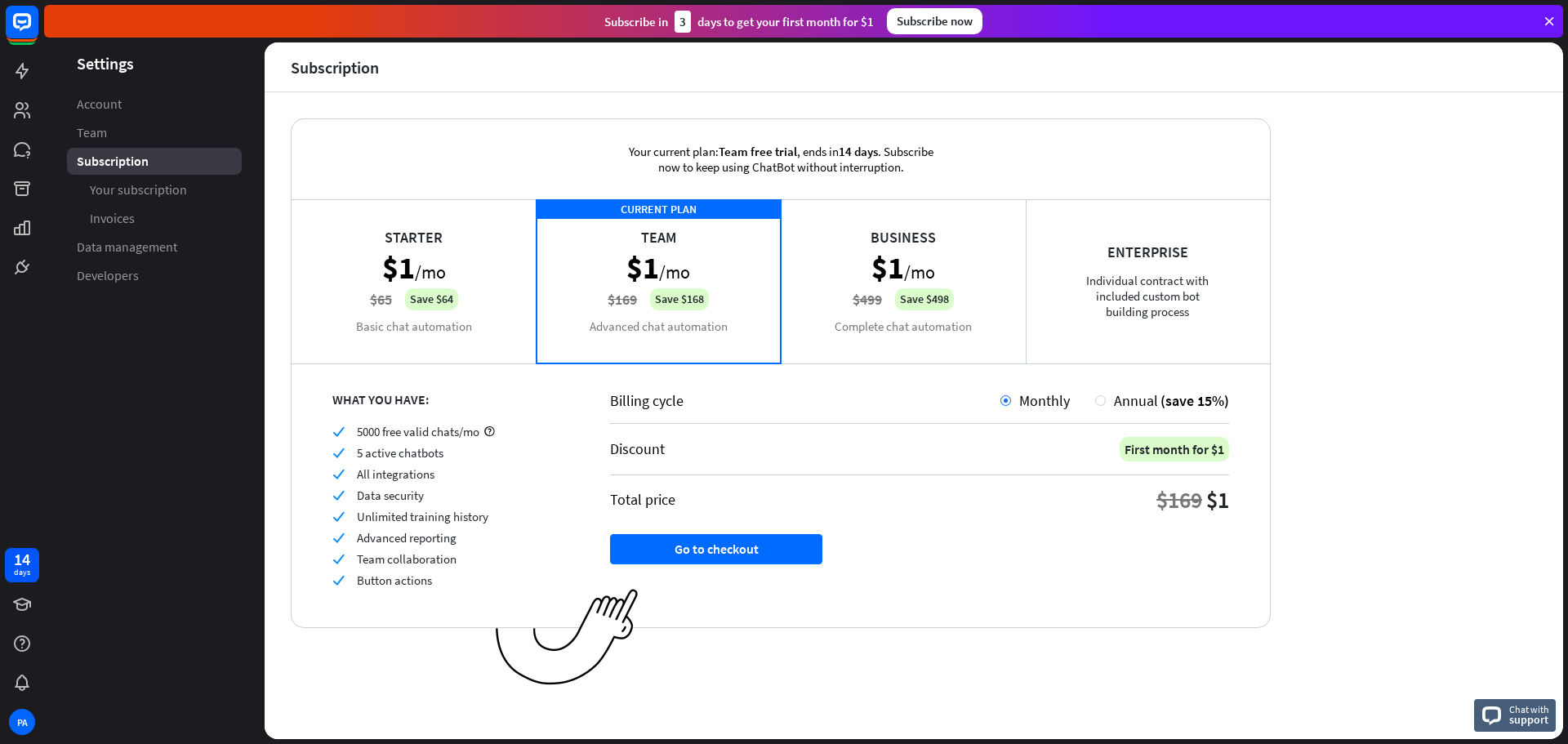
click at [498, 279] on div "Starter $1 /mo $65 Save $64 Basic chat automation" at bounding box center [414, 280] width 245 height 164
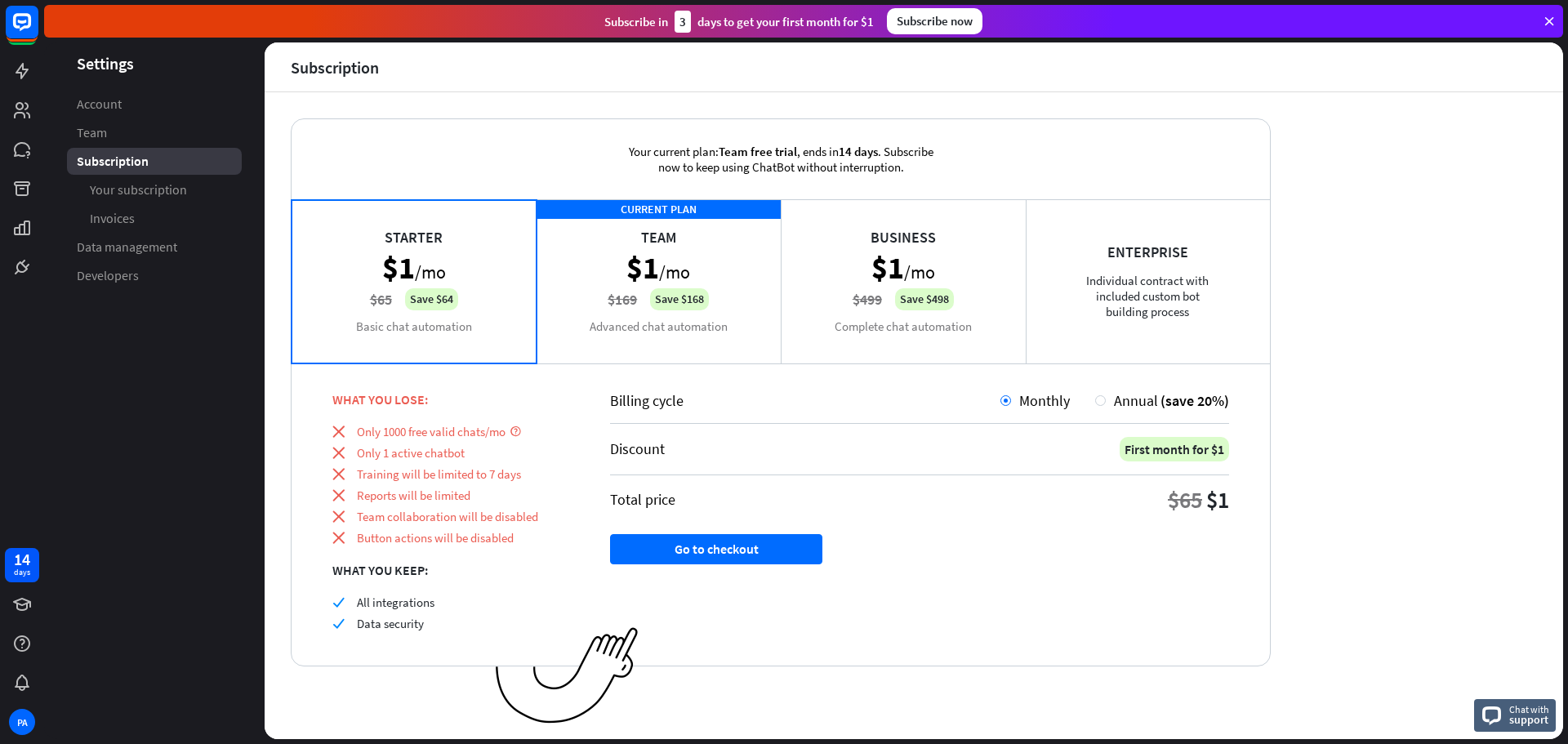
click at [593, 322] on div "CURRENT PLAN Team $1 /mo $169 Save $168 Advanced chat automation" at bounding box center [659, 280] width 245 height 164
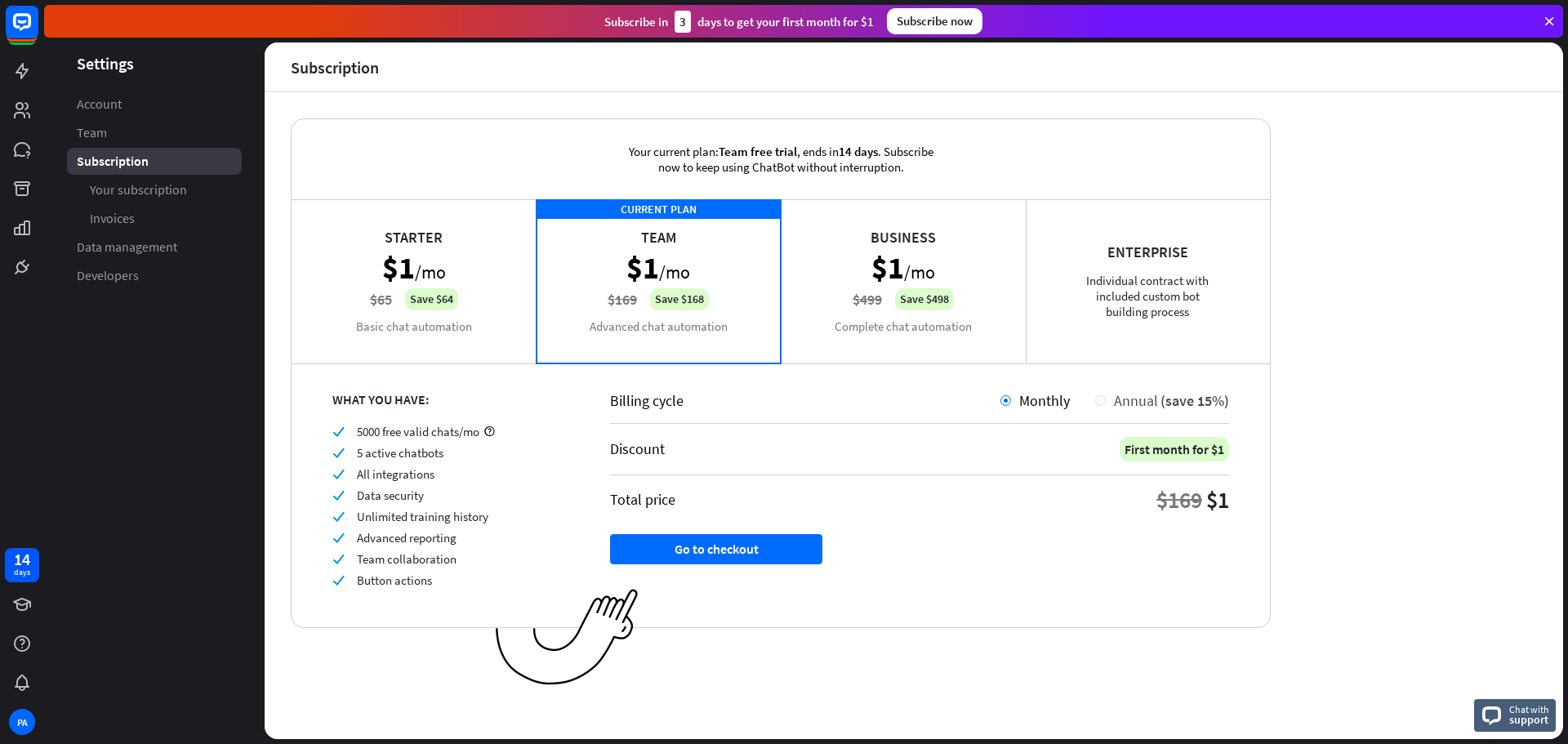
click at [1118, 399] on span "Annual" at bounding box center [1135, 401] width 44 height 19
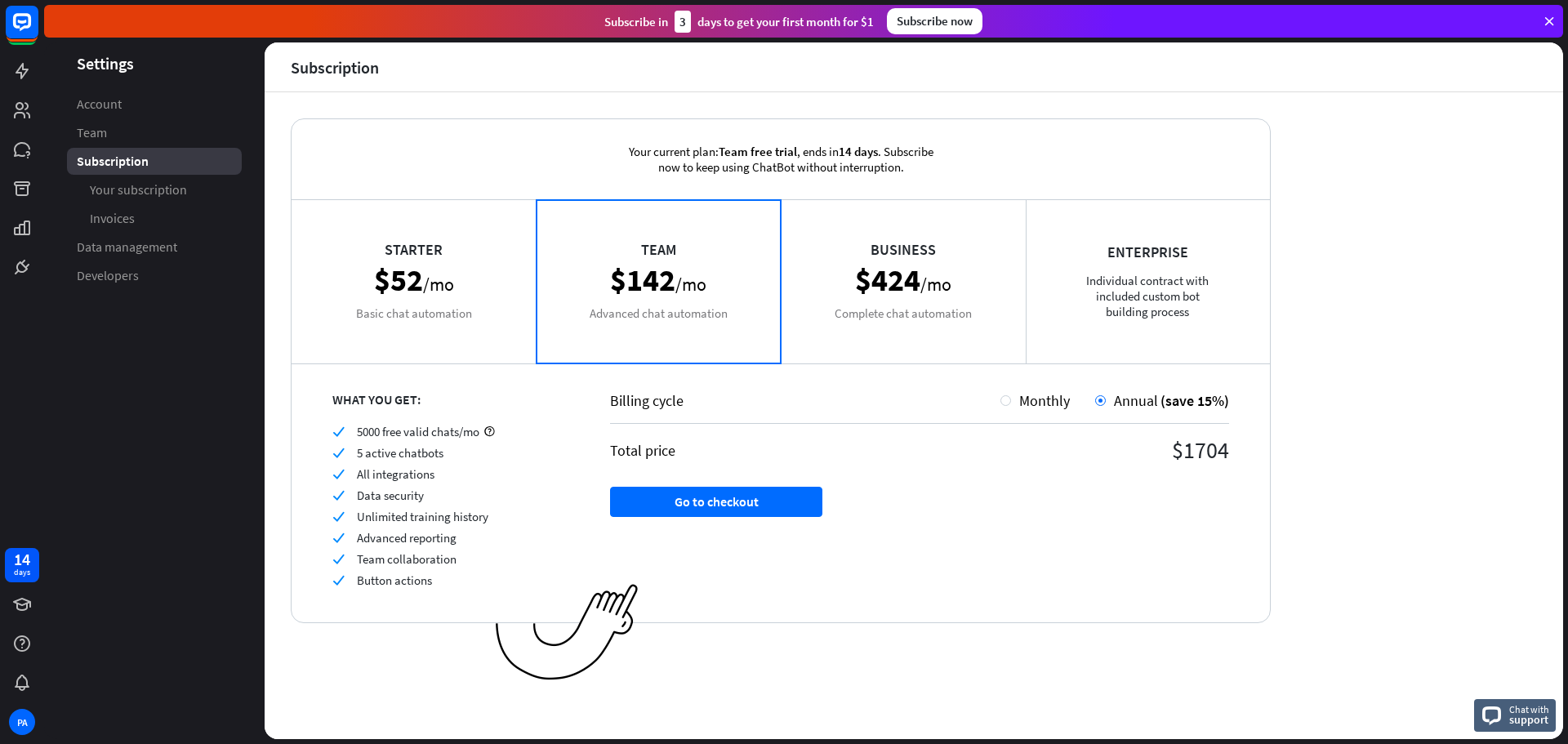
click at [473, 301] on div "Starter $52 /mo Basic chat automation" at bounding box center [414, 280] width 245 height 164
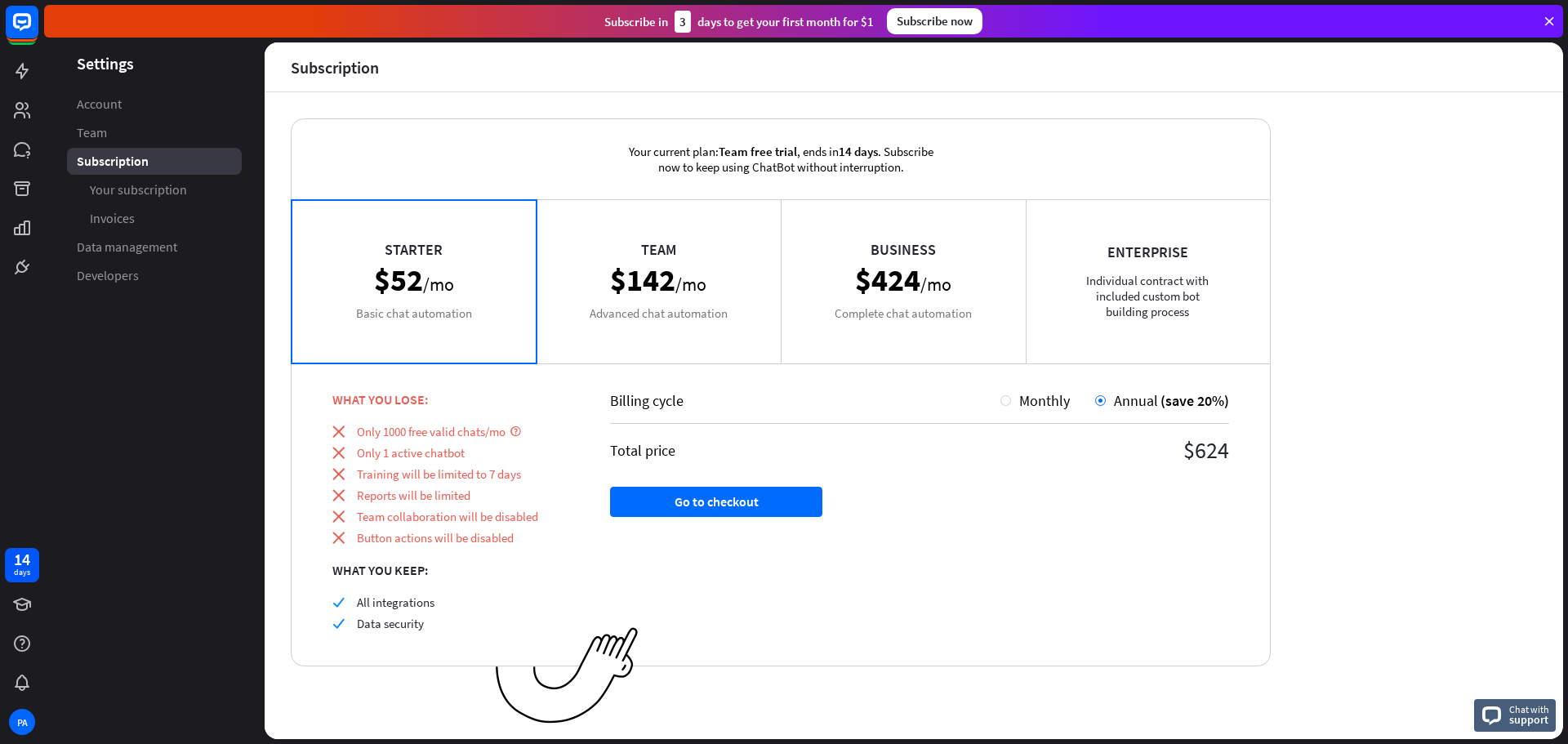
click at [643, 326] on div "Team $142 /mo Advanced chat automation" at bounding box center [659, 280] width 245 height 164
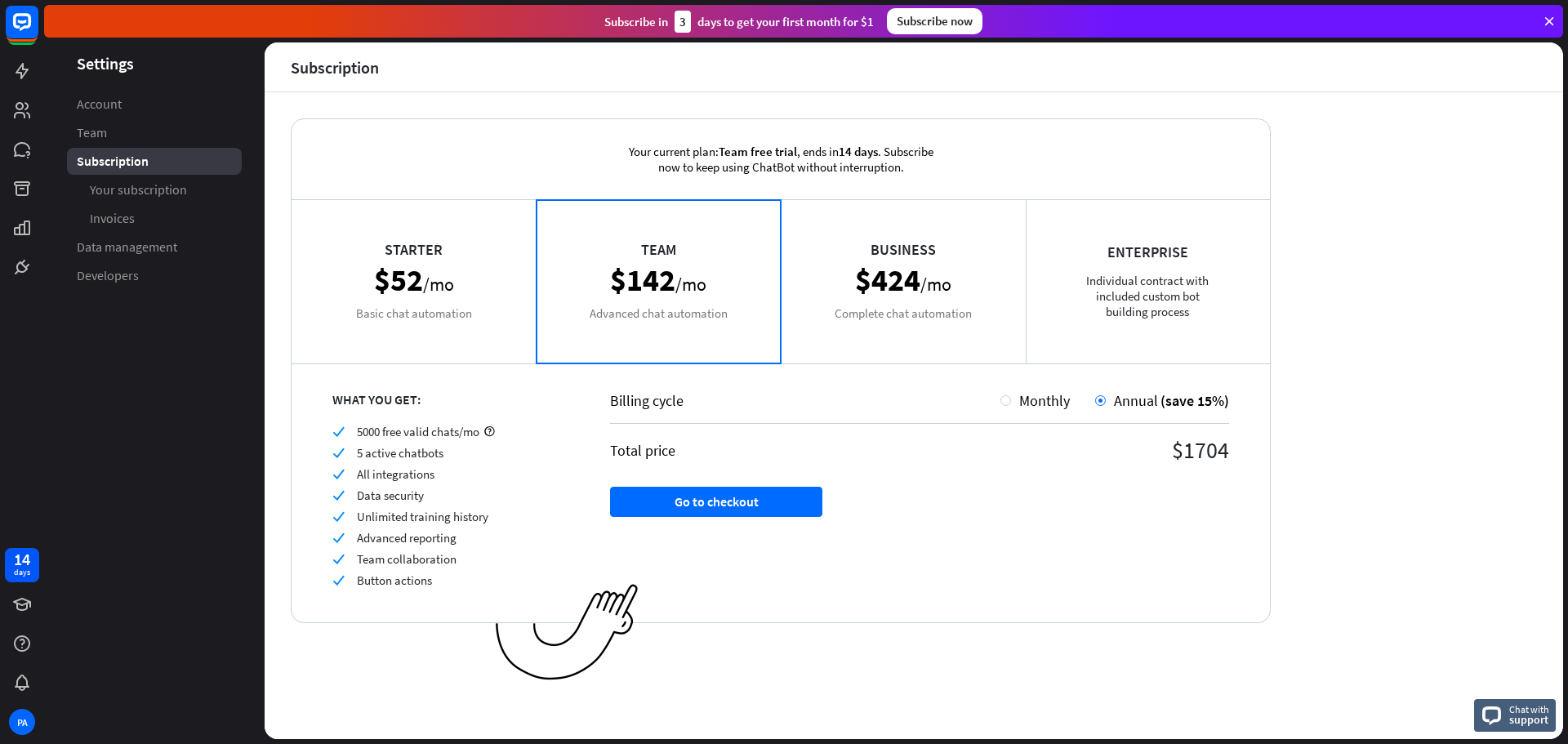
click at [504, 289] on div "Starter $52 /mo Basic chat automation" at bounding box center [414, 280] width 245 height 164
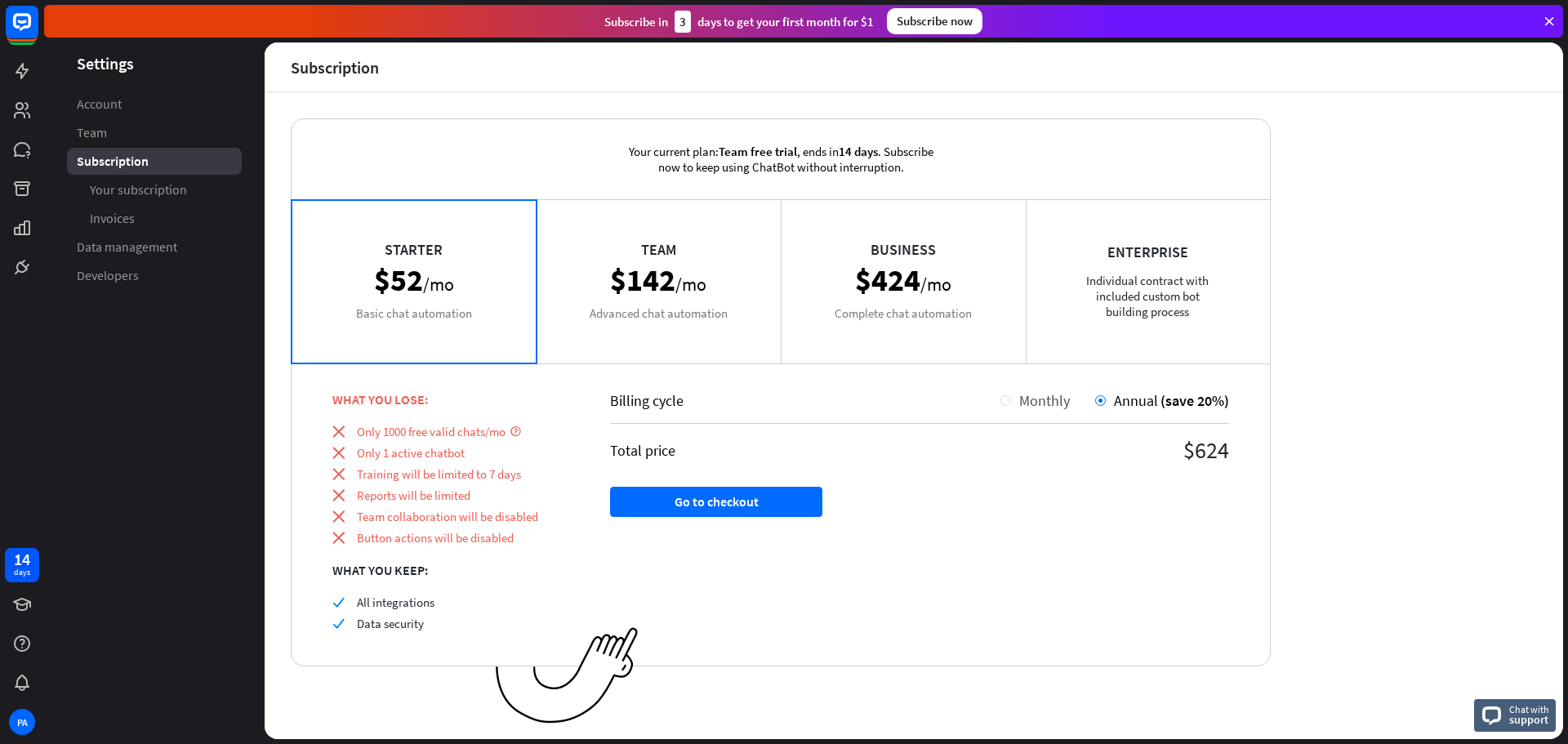
click at [1019, 396] on div "Monthly" at bounding box center [1040, 401] width 59 height 19
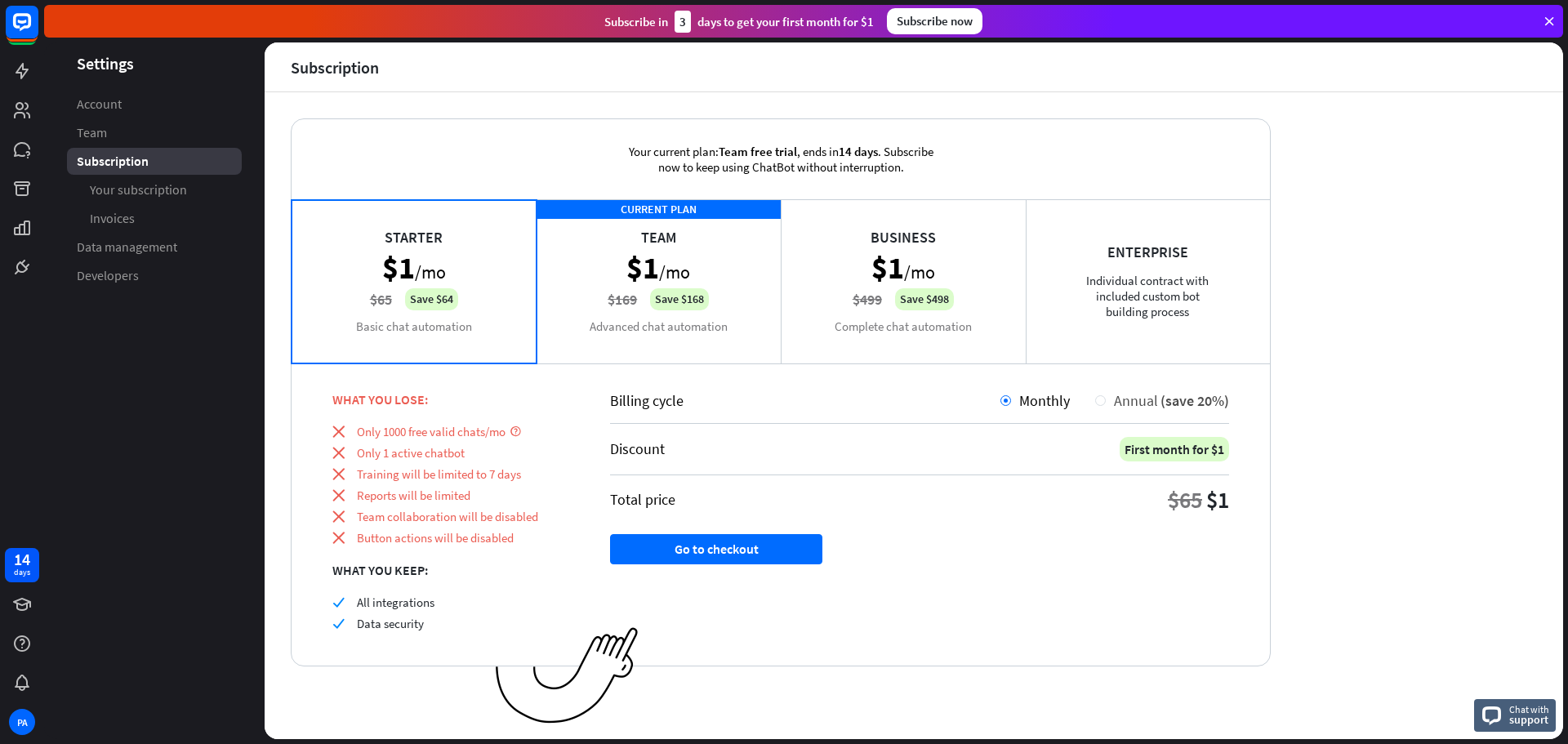
click at [1108, 391] on div "Annual (save 20%)" at bounding box center [1167, 401] width 124 height 19
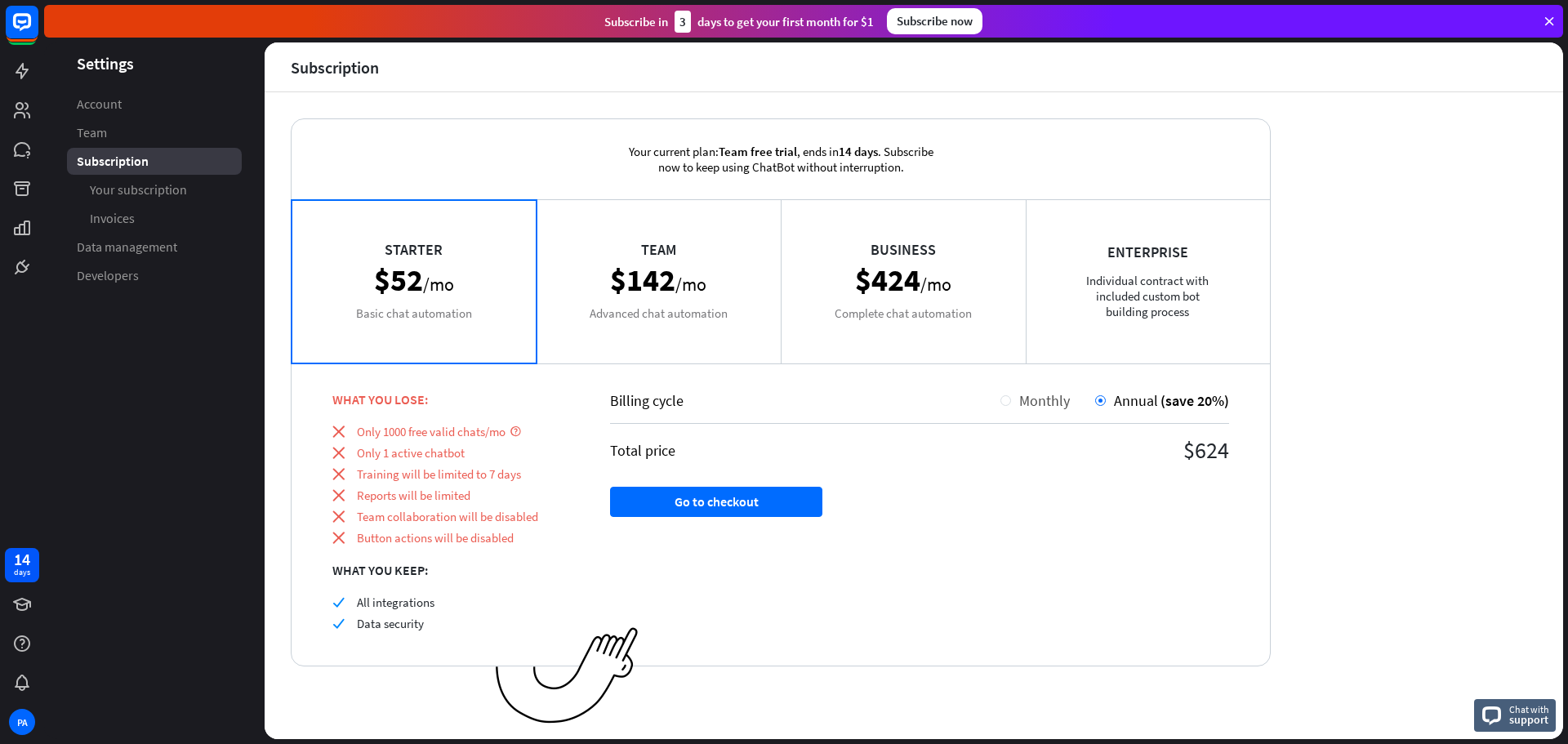
click at [1038, 396] on span "Monthly" at bounding box center [1044, 401] width 51 height 19
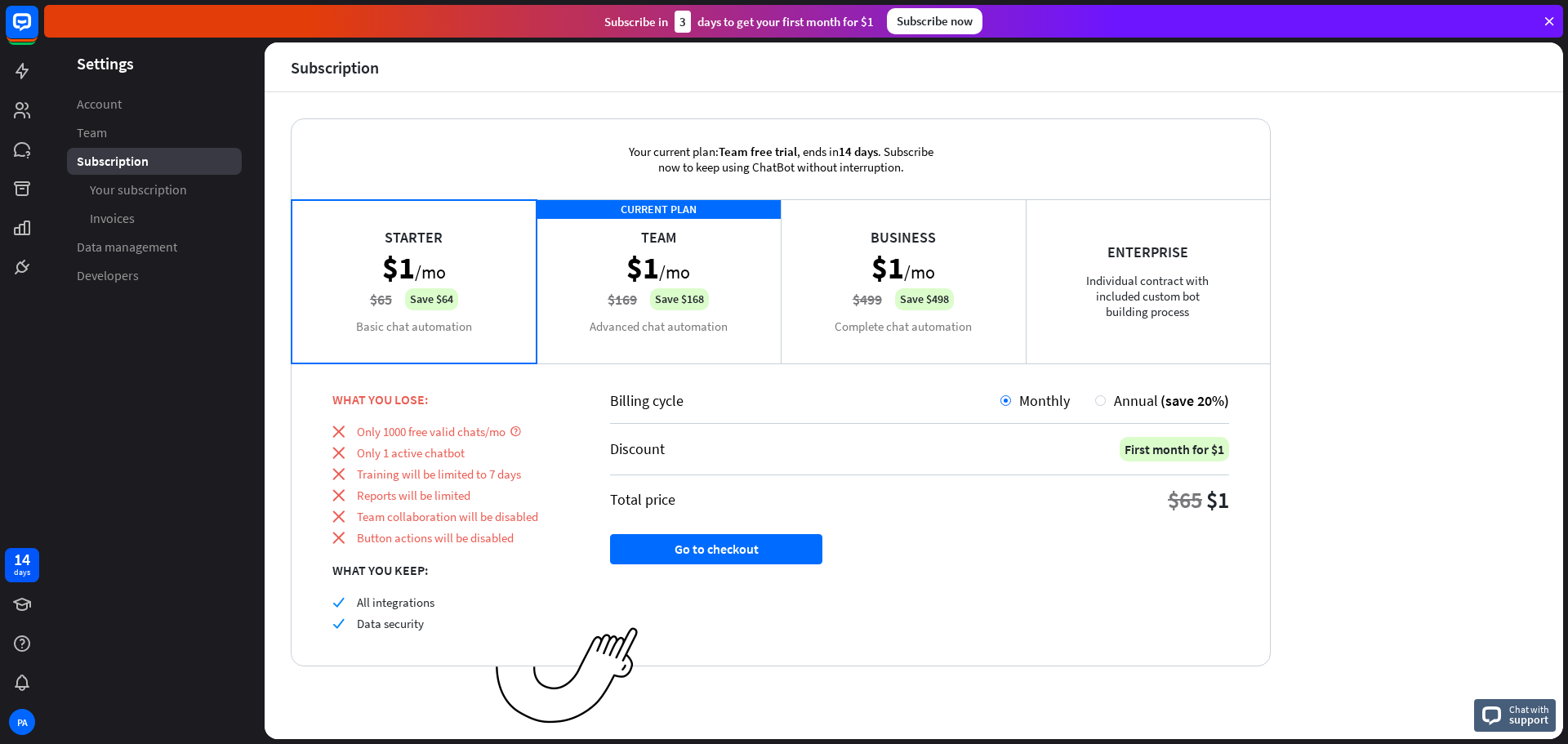
click at [725, 289] on div "CURRENT PLAN Team $1 /mo $169 Save $168 Advanced chat automation" at bounding box center [659, 280] width 245 height 164
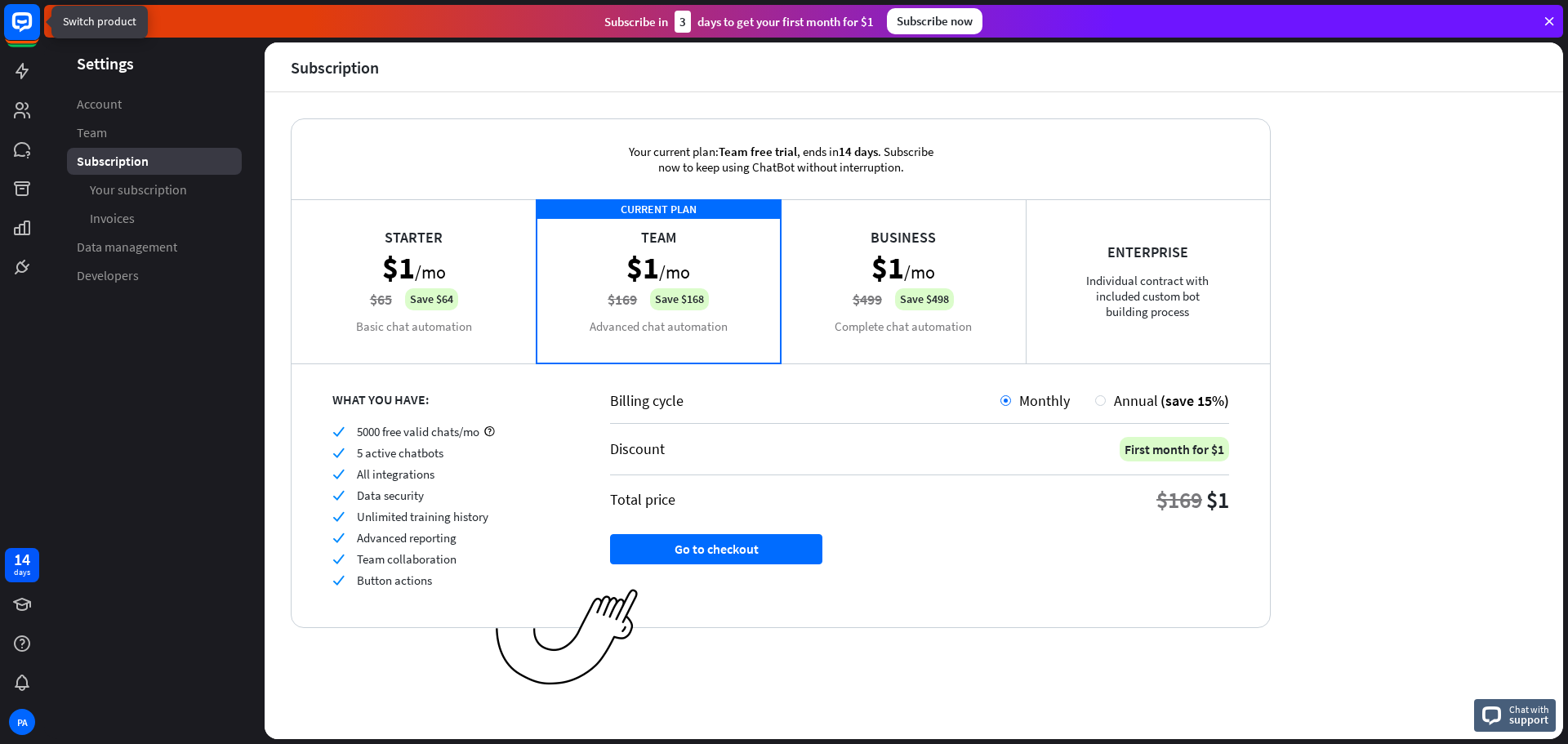
click at [25, 35] on rect at bounding box center [22, 22] width 36 height 36
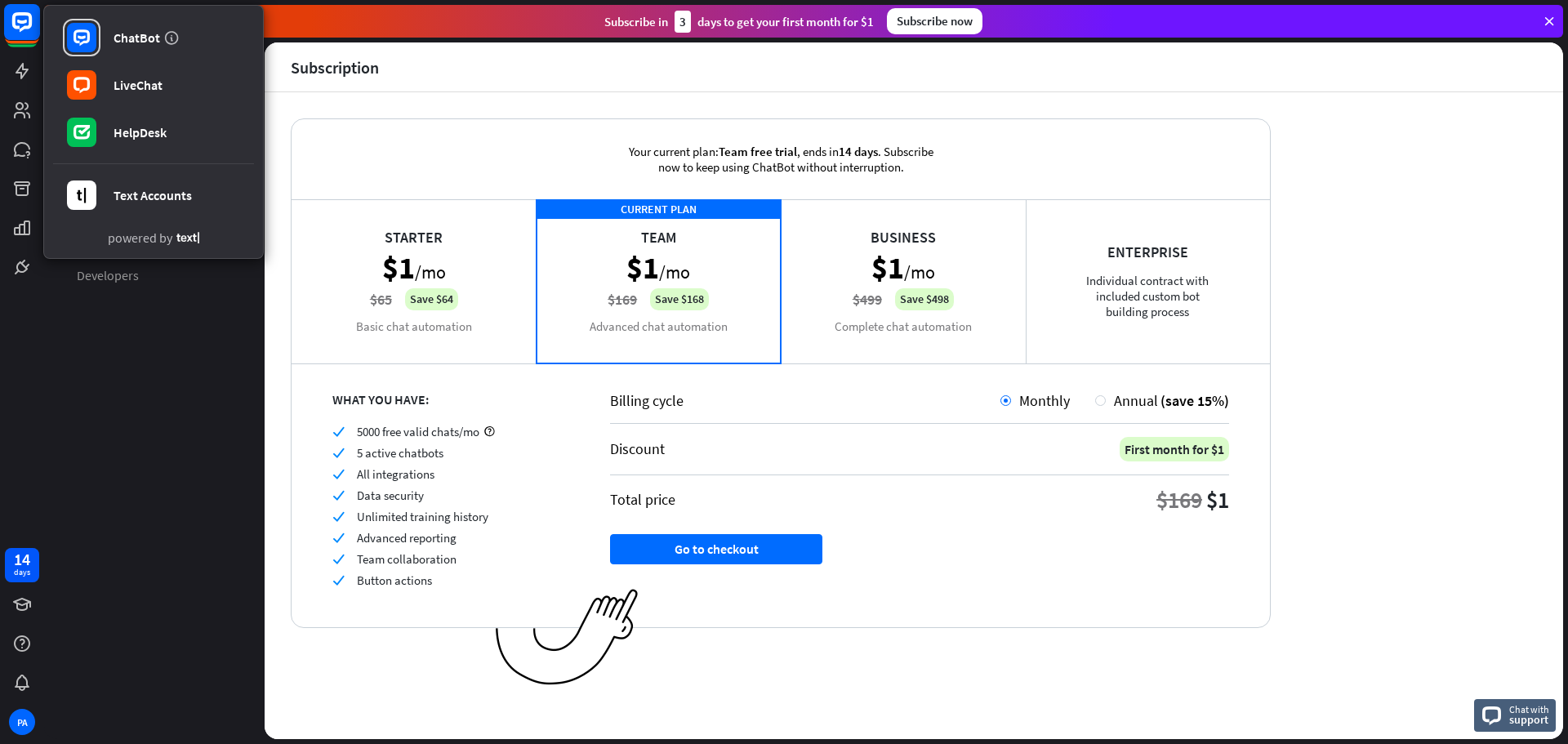
click at [32, 29] on rect at bounding box center [22, 22] width 36 height 36
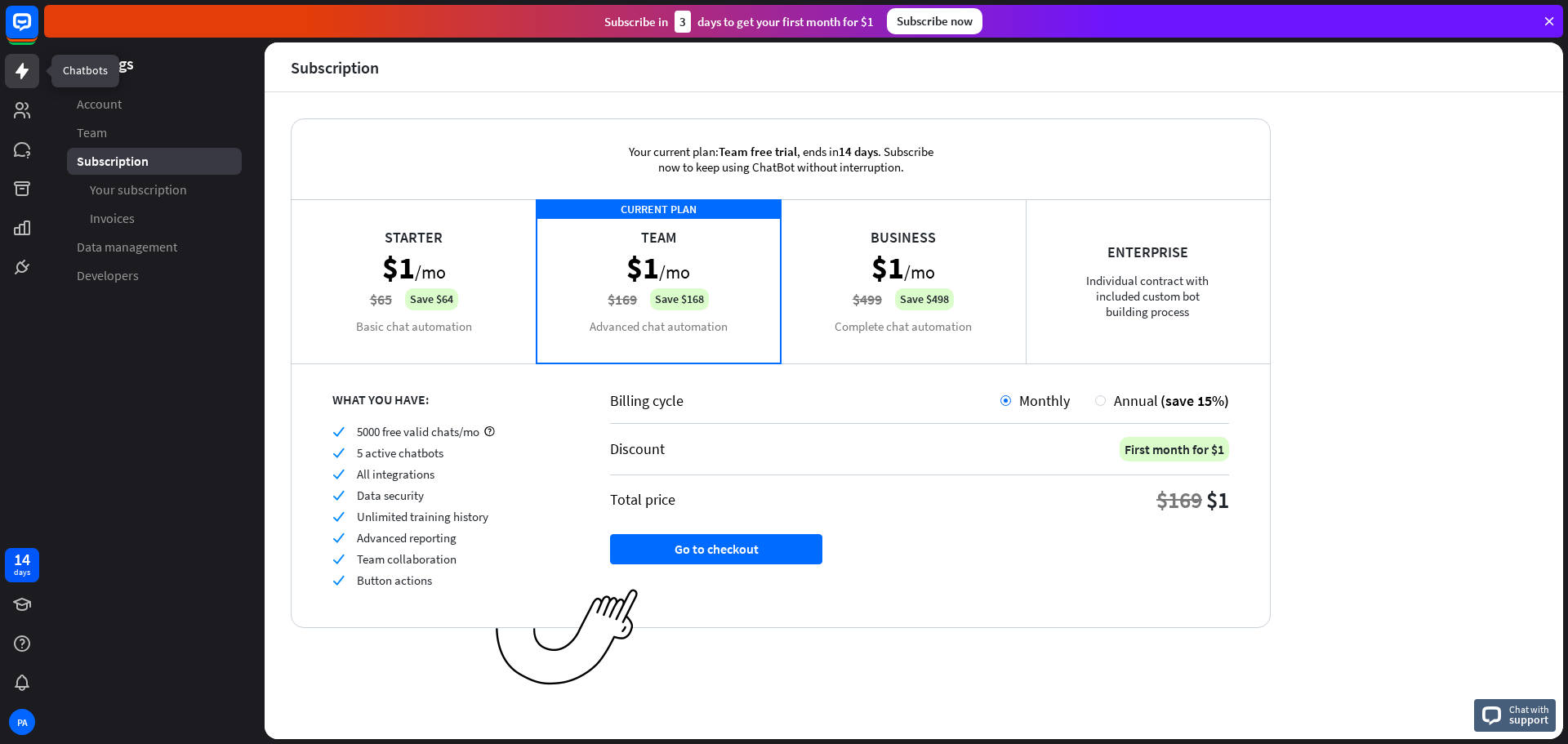
click at [25, 55] on link at bounding box center [22, 71] width 35 height 35
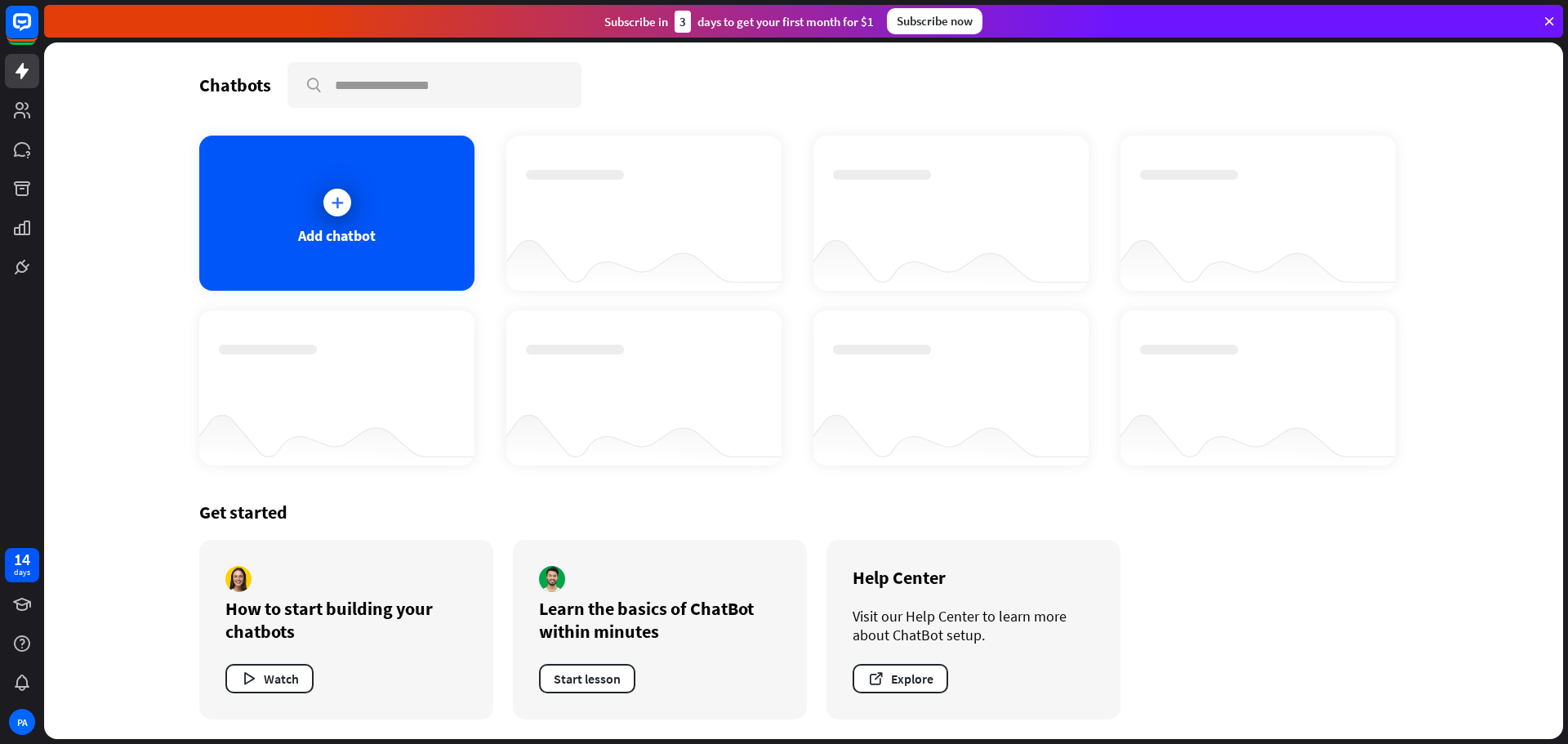
click at [522, 299] on div "Add chatbot" at bounding box center [803, 300] width 1209 height 330
click at [395, 221] on div "Add chatbot" at bounding box center [337, 213] width 275 height 155
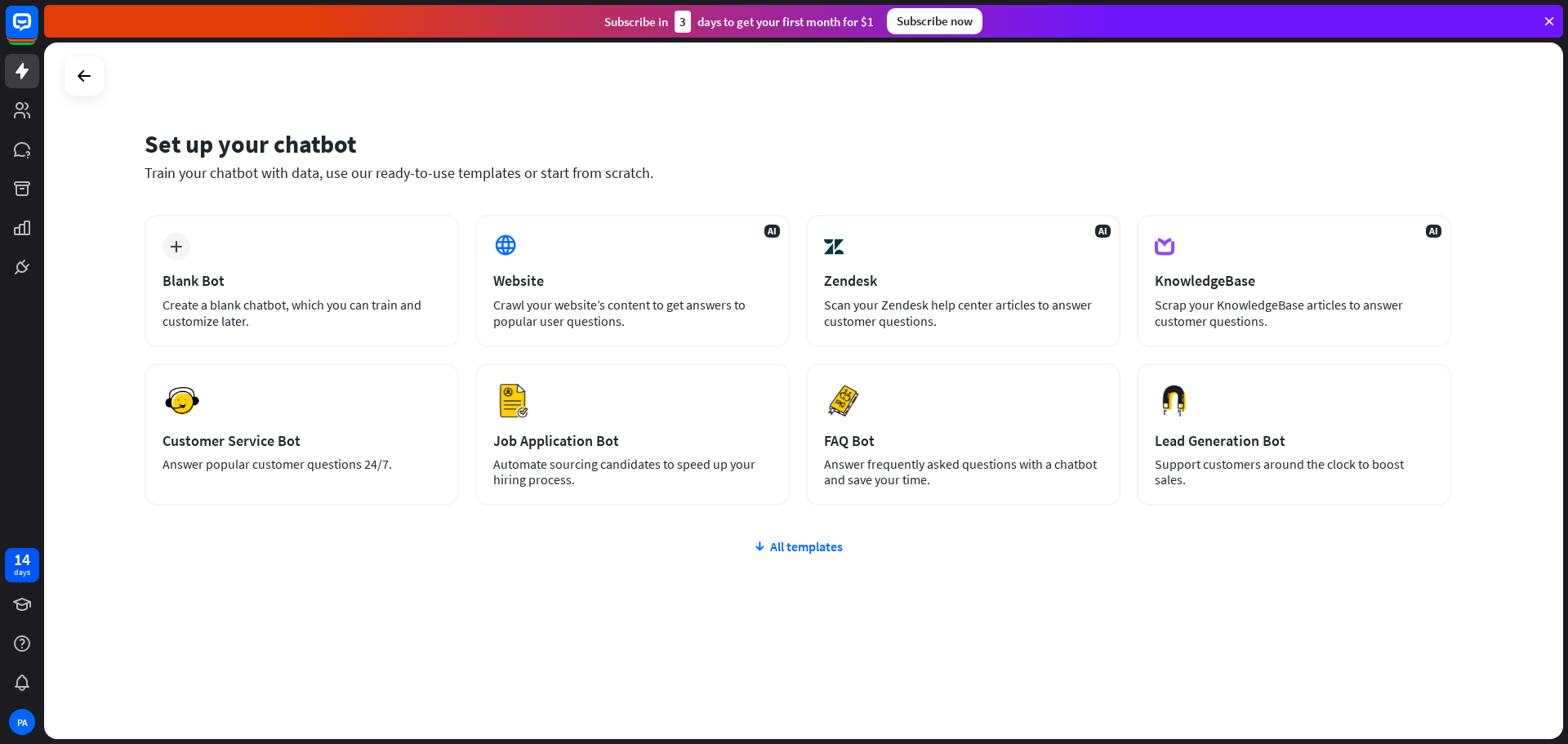
click at [768, 555] on div "plus Blank Bot Create a blank chatbot, which you can train and customize later.…" at bounding box center [798, 458] width 1307 height 486
click at [774, 545] on div "All templates" at bounding box center [798, 546] width 1307 height 16
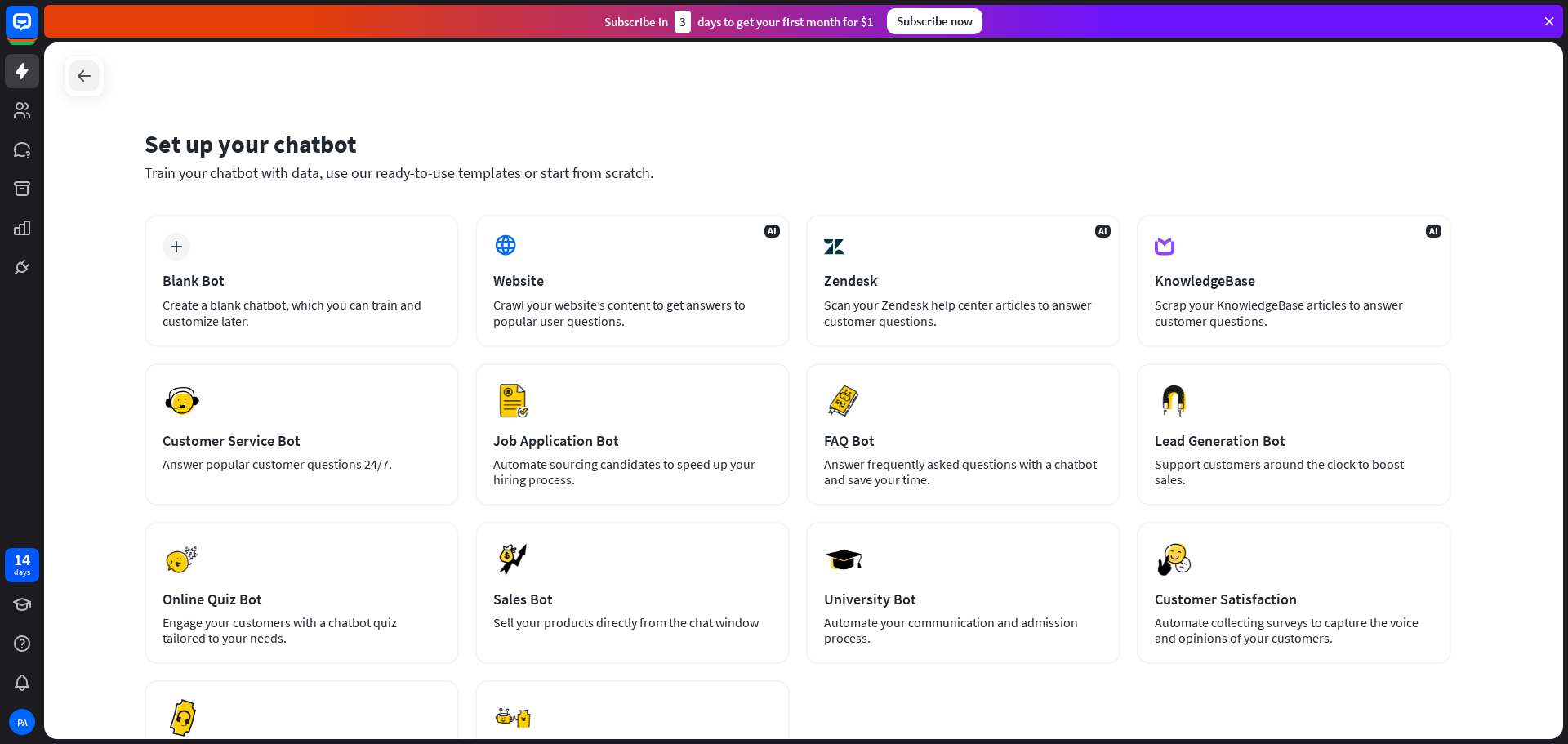
click at [77, 65] on div at bounding box center [84, 76] width 31 height 31
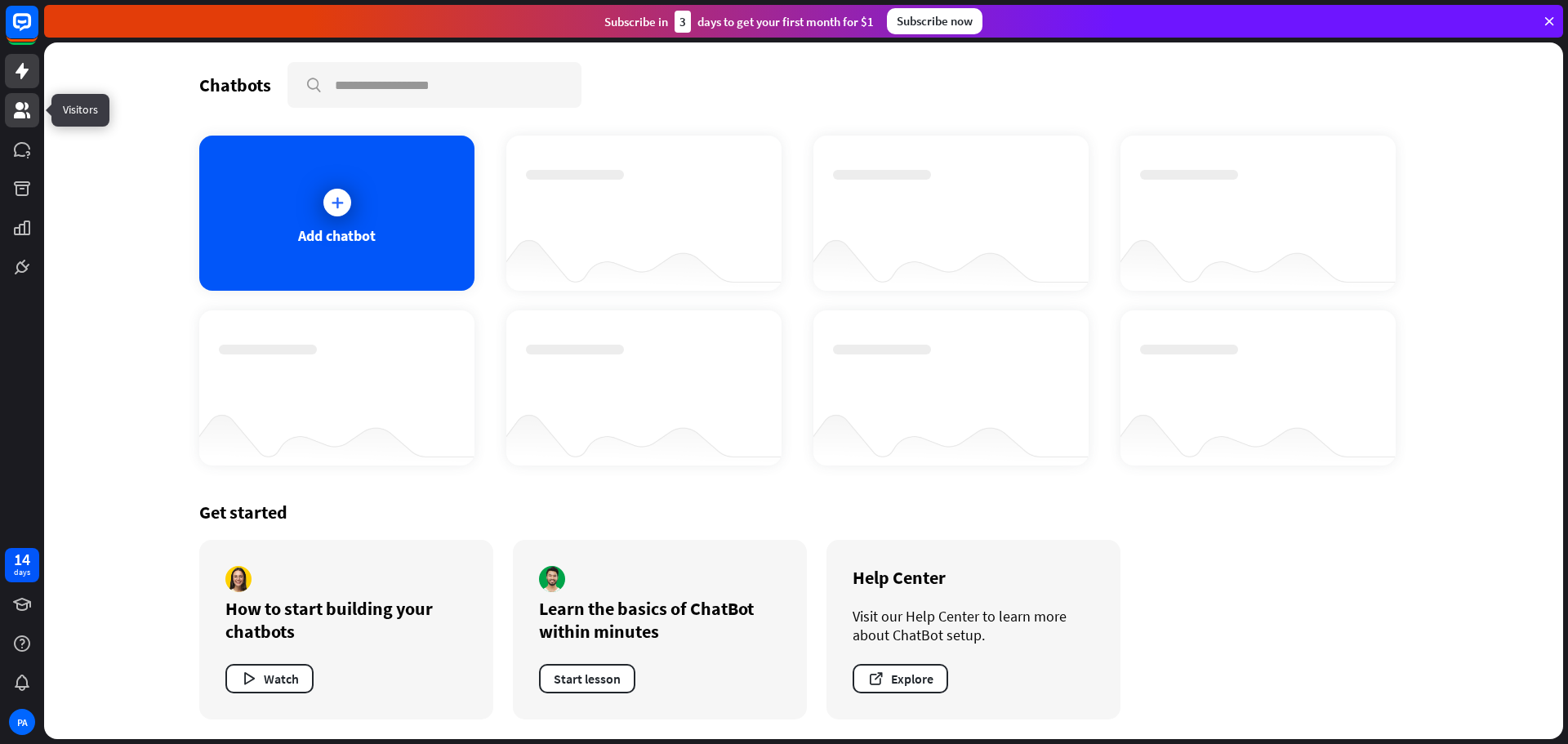
click at [36, 105] on link at bounding box center [22, 111] width 35 height 35
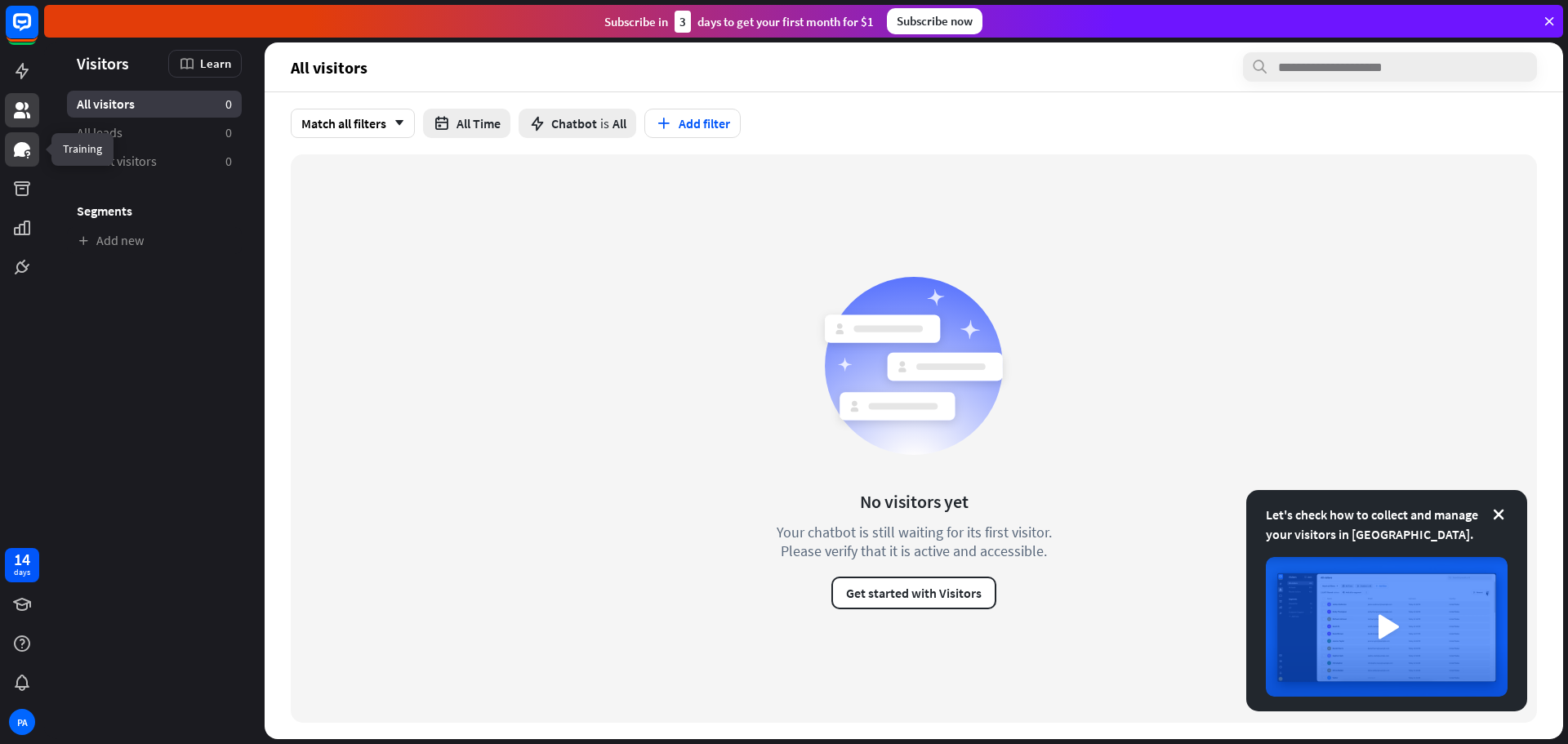
click at [28, 147] on icon at bounding box center [22, 149] width 16 height 15
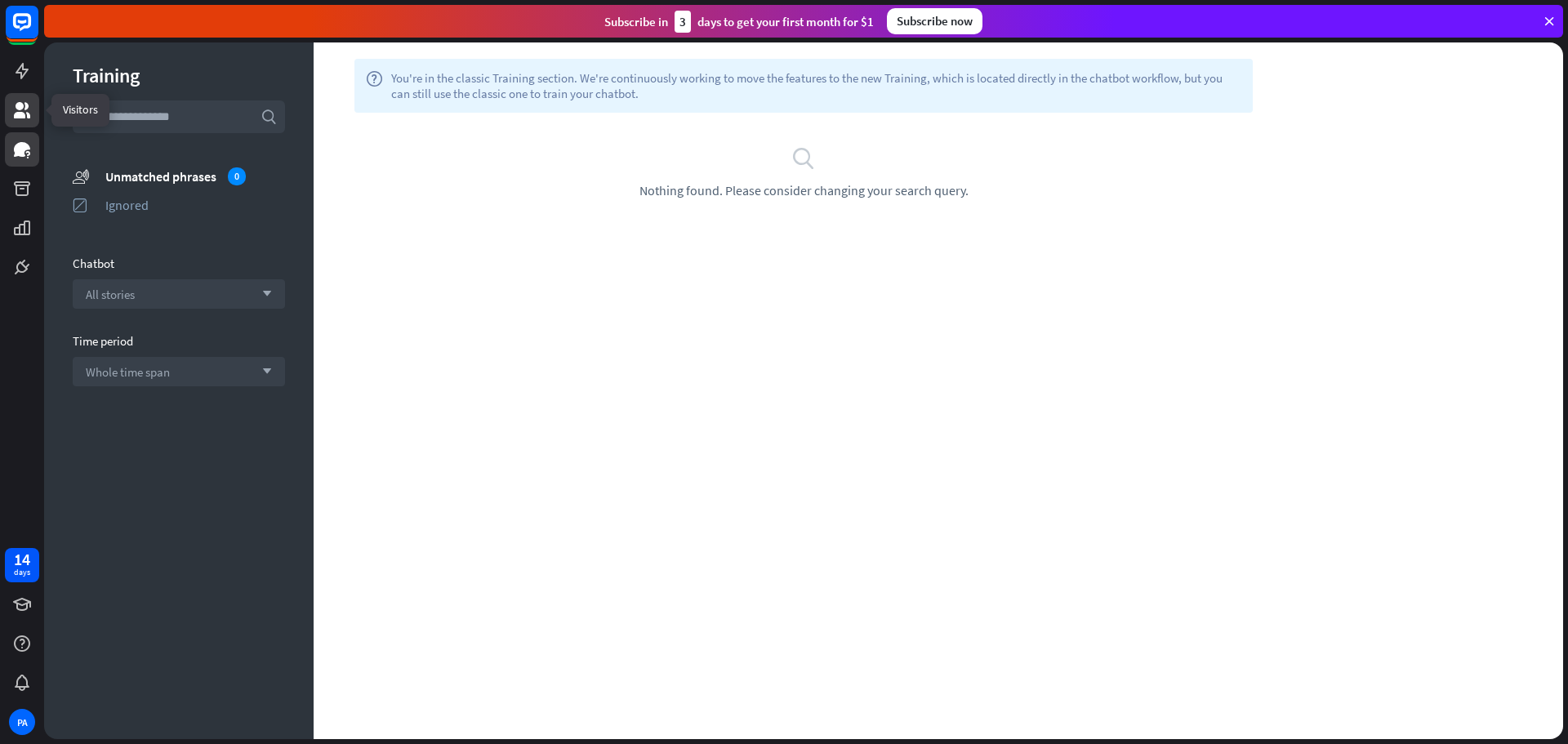
click at [24, 124] on link at bounding box center [22, 111] width 35 height 35
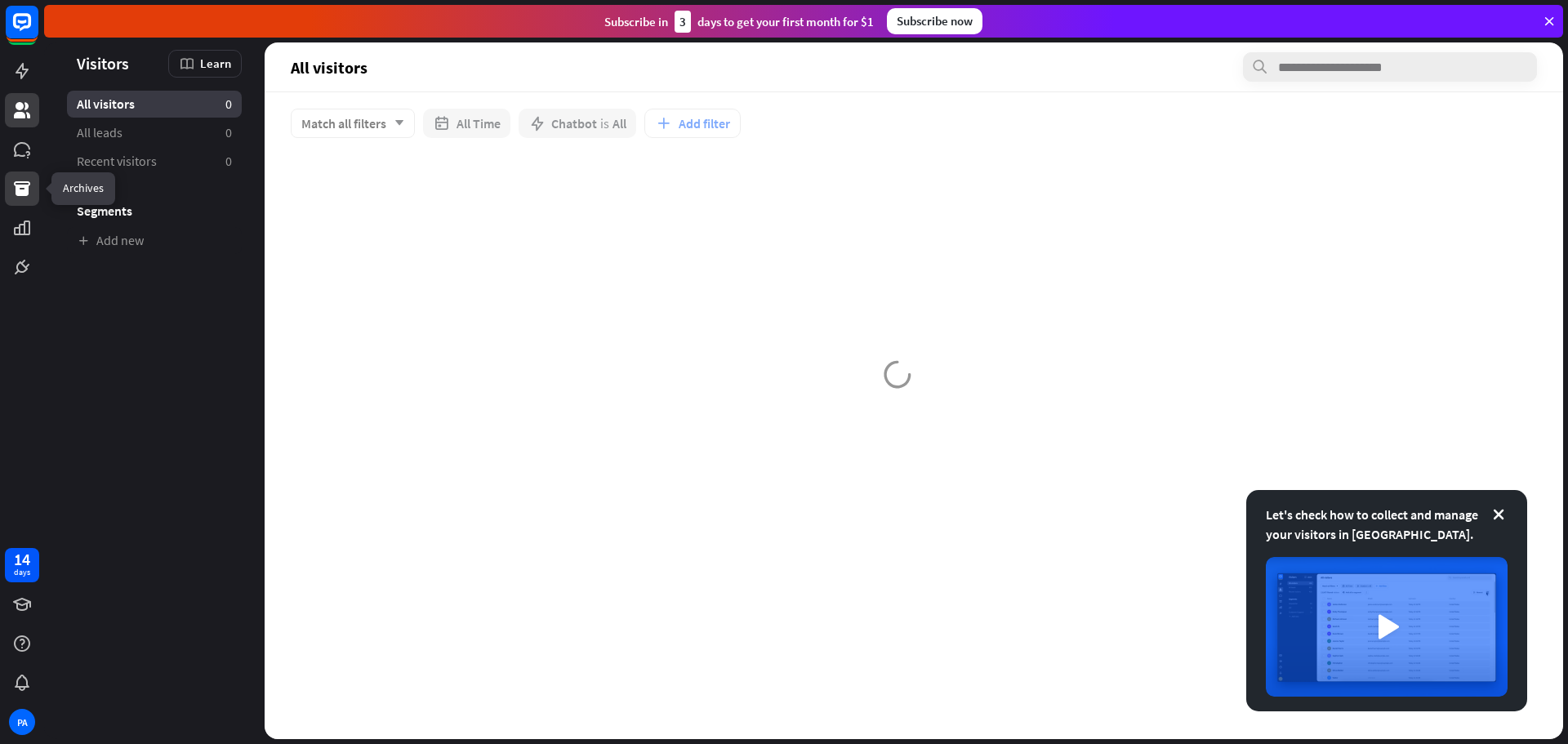
click at [23, 174] on link at bounding box center [22, 189] width 35 height 35
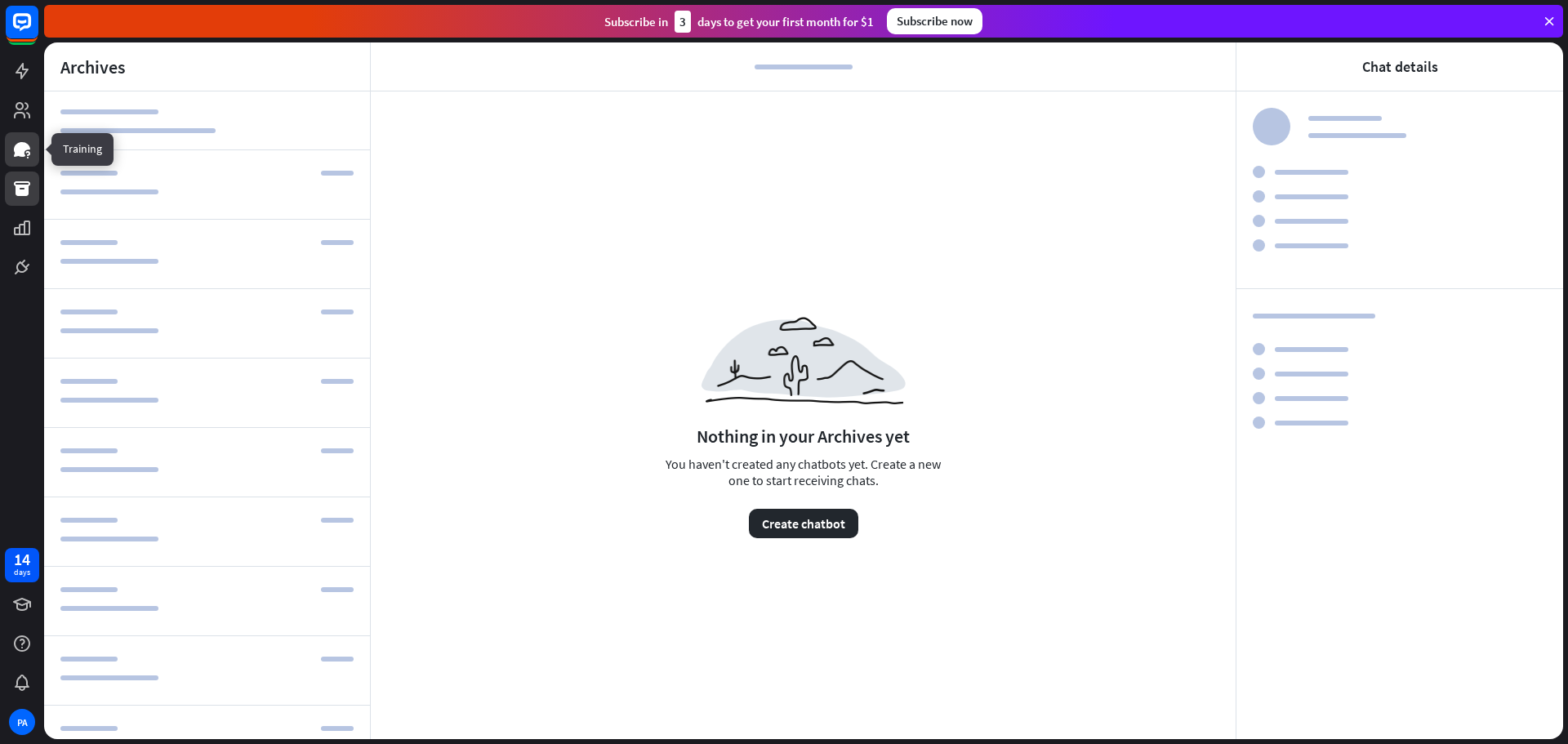
click at [27, 157] on icon at bounding box center [22, 149] width 20 height 20
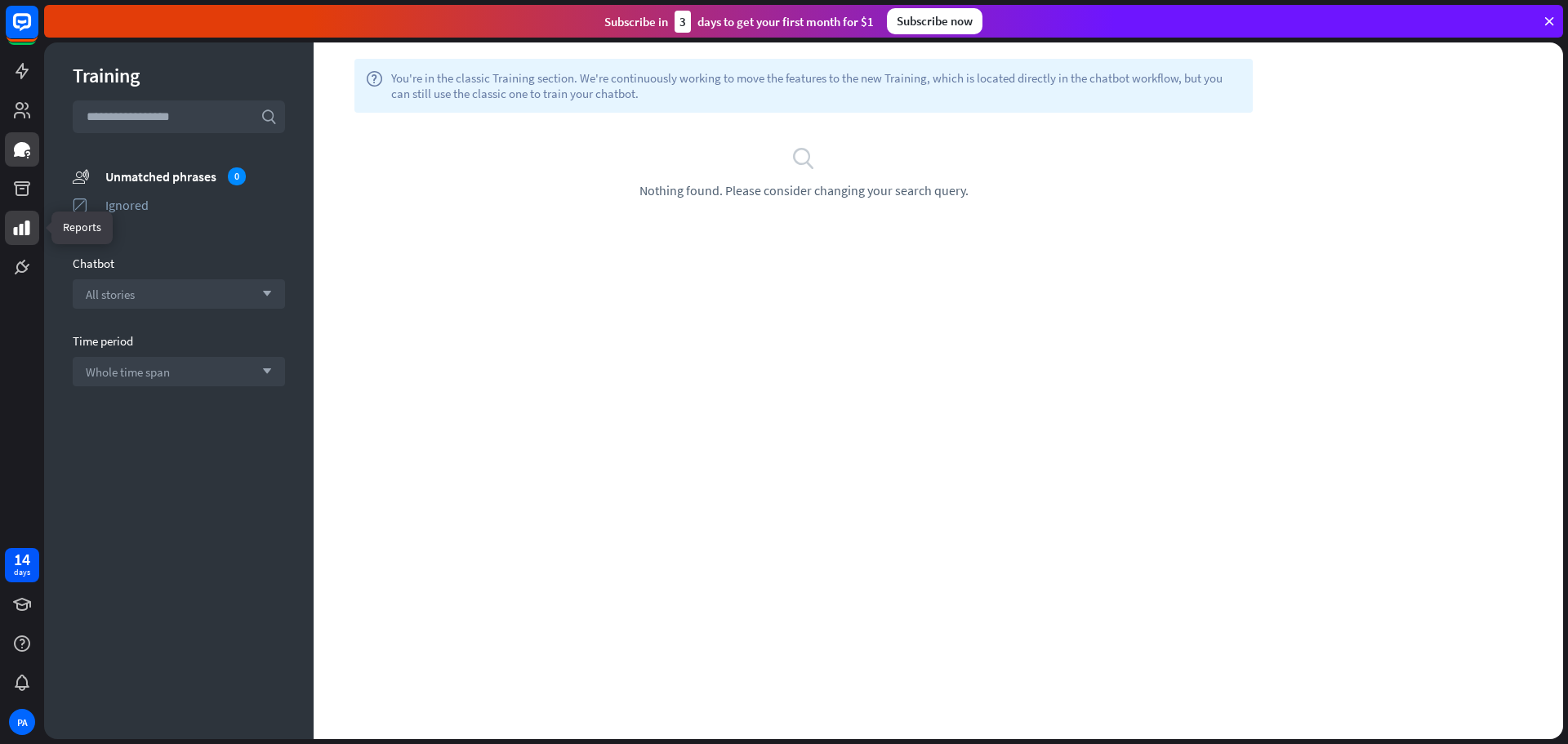
click at [16, 241] on link at bounding box center [22, 228] width 35 height 35
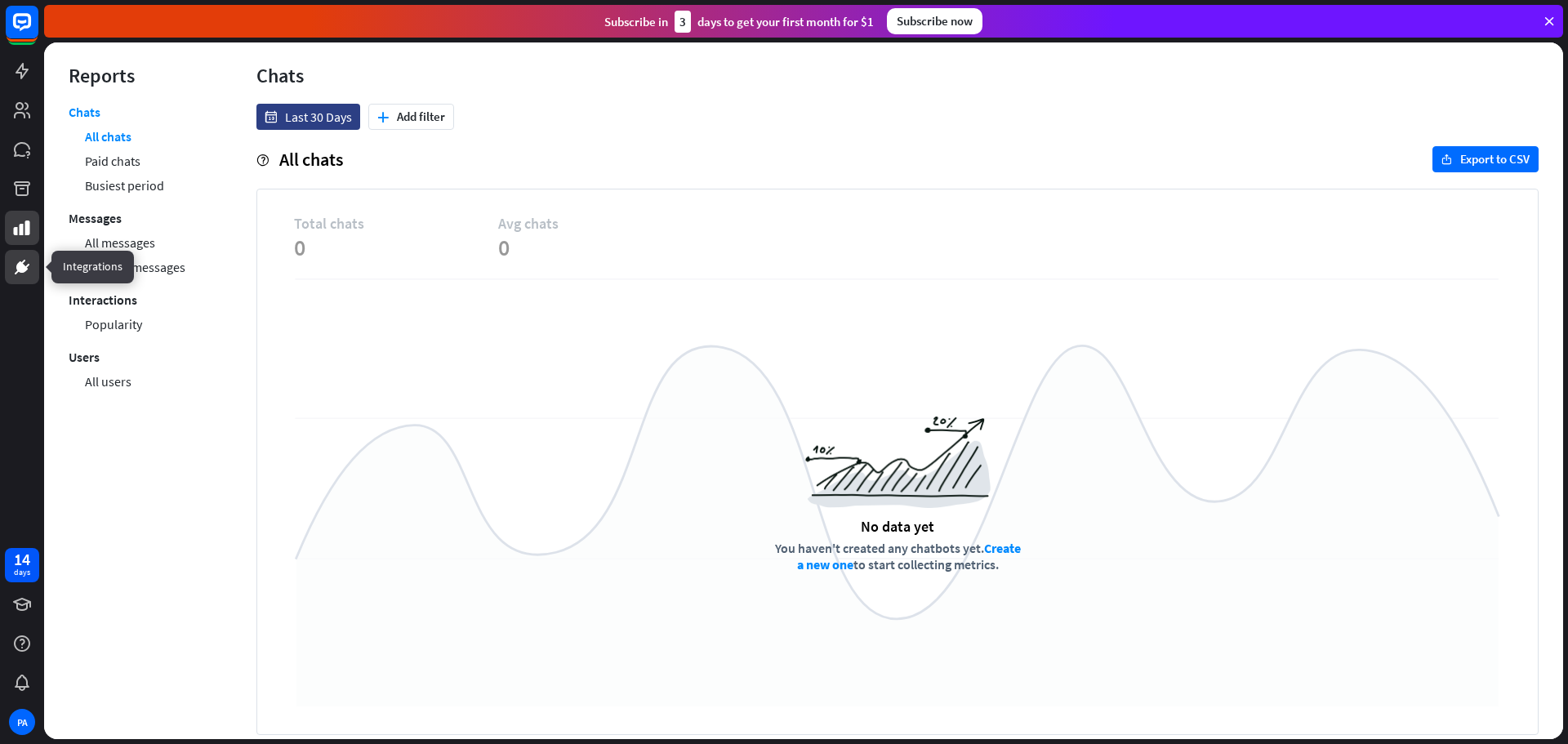
click at [18, 257] on icon at bounding box center [22, 266] width 20 height 20
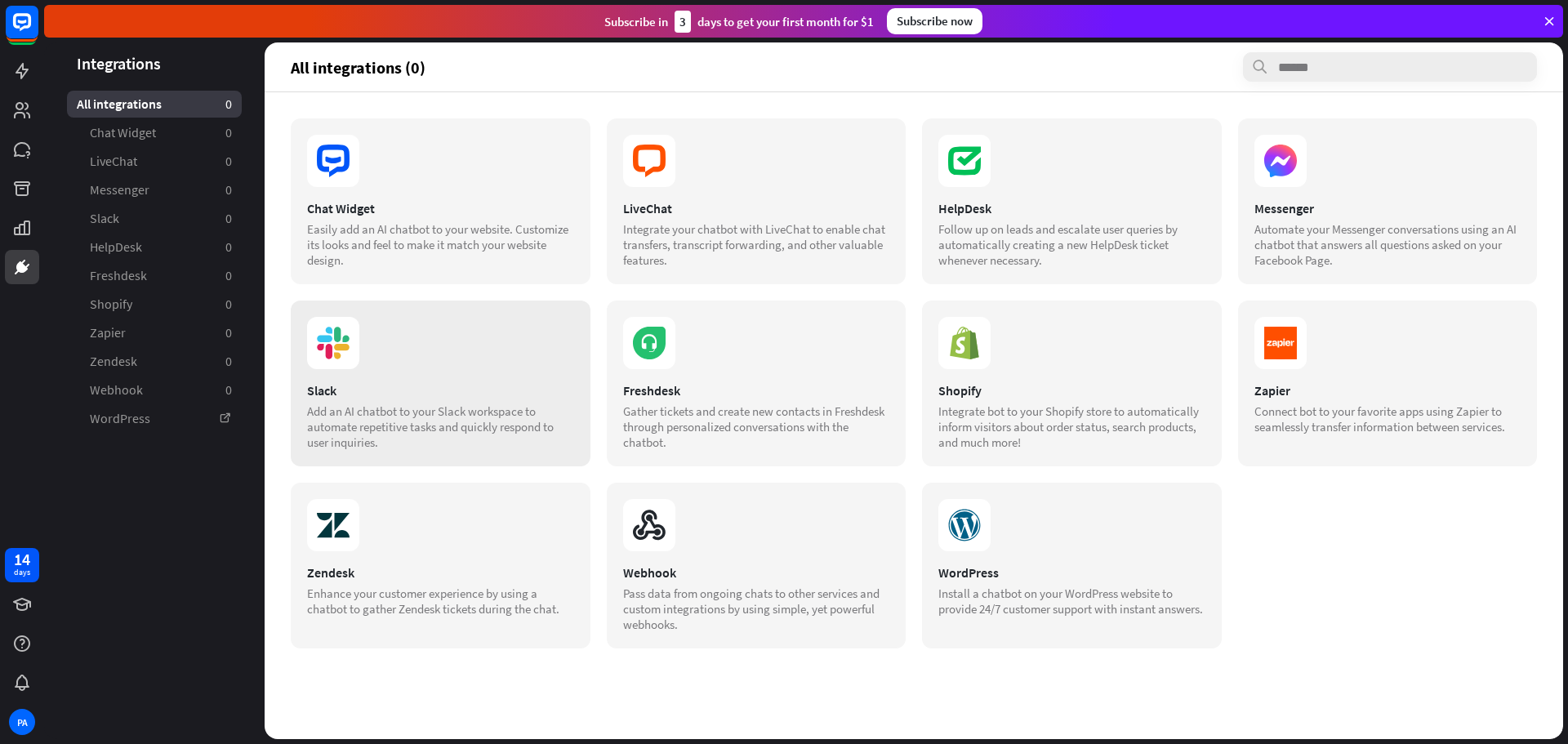
click at [394, 358] on section at bounding box center [440, 343] width 267 height 52
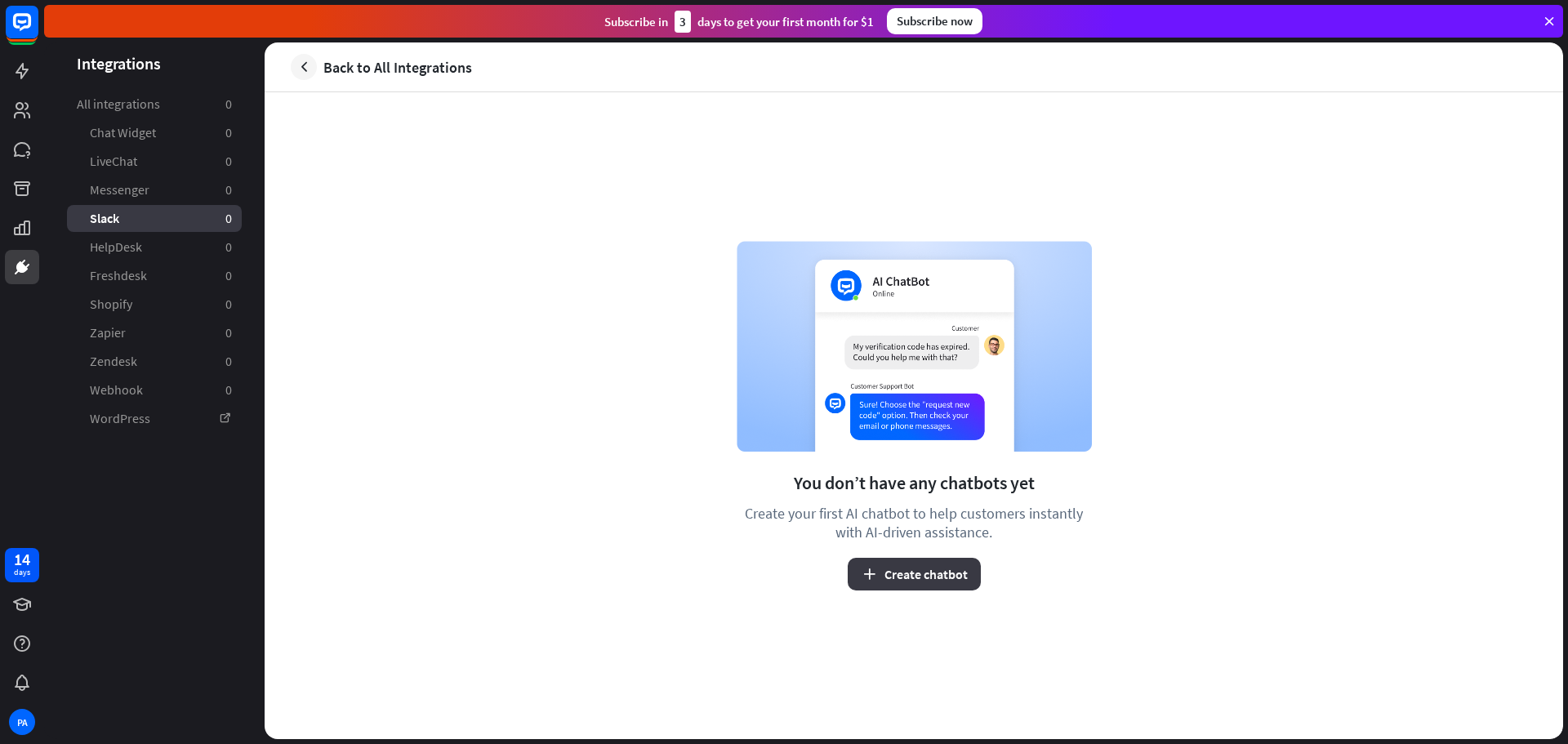
click at [953, 579] on button "Create chatbot" at bounding box center [915, 574] width 133 height 33
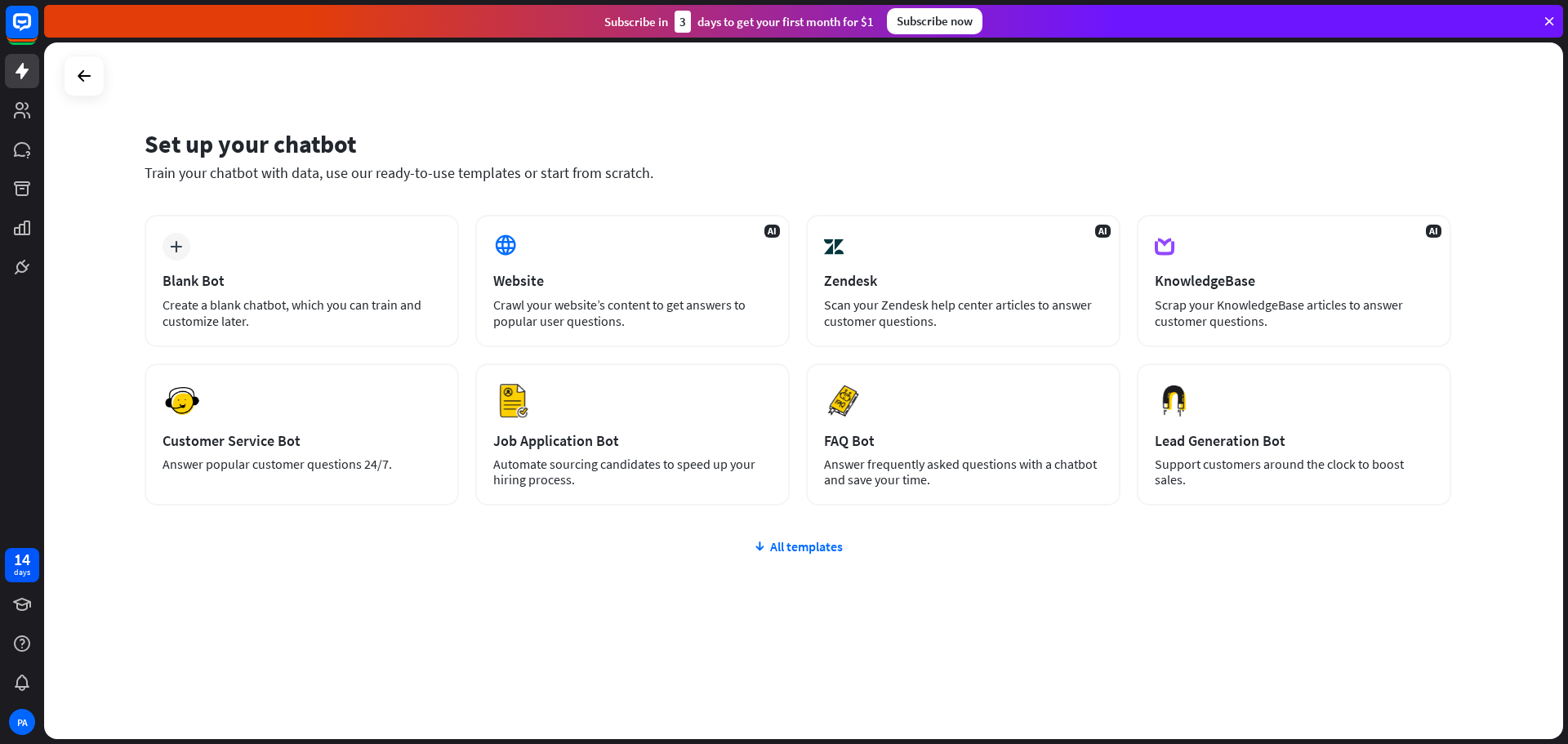
click at [775, 558] on div "plus Blank Bot Create a blank chatbot, which you can train and customize later.…" at bounding box center [798, 458] width 1307 height 486
click at [791, 540] on div "All templates" at bounding box center [798, 546] width 1307 height 16
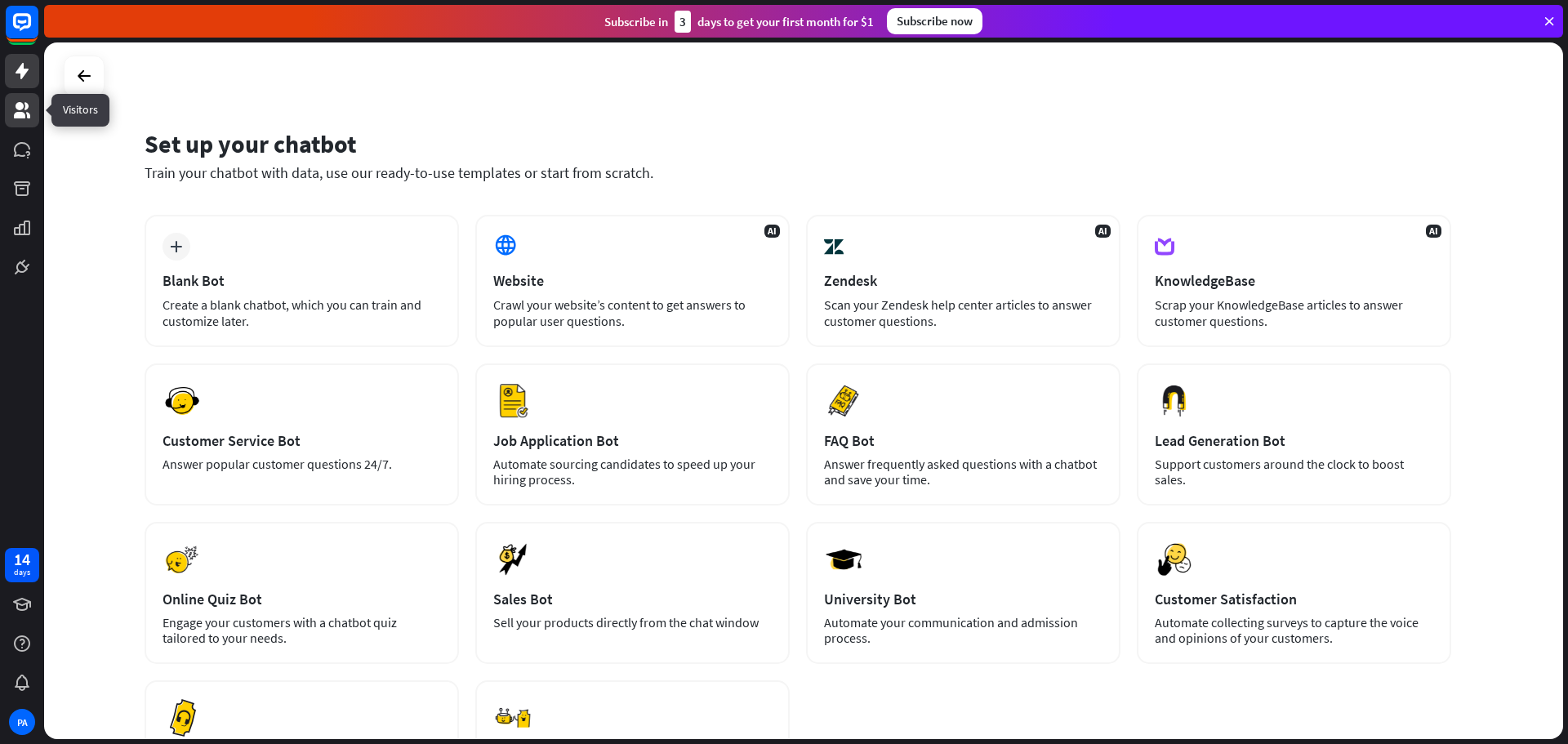
click at [27, 115] on icon at bounding box center [22, 110] width 16 height 16
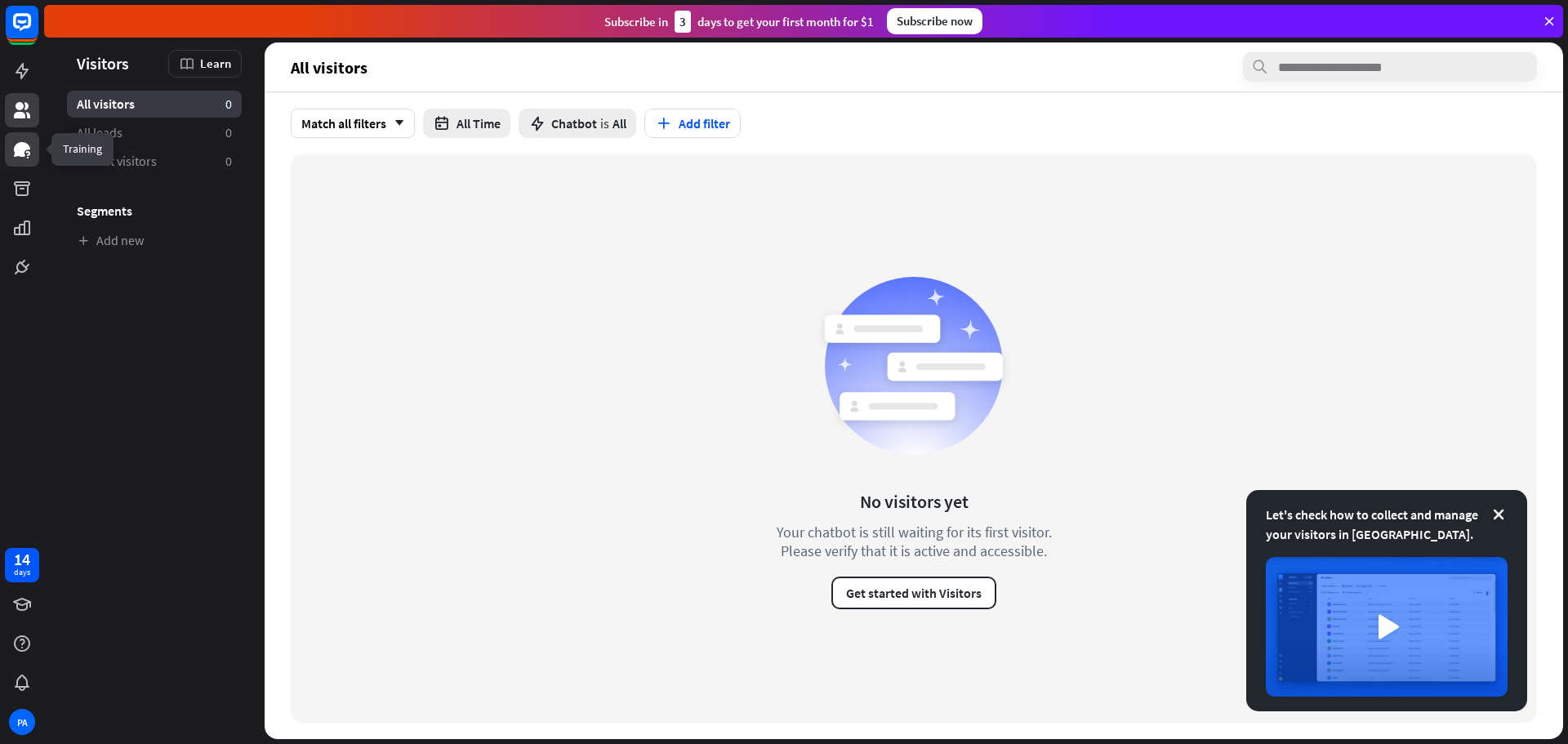
click at [20, 156] on icon at bounding box center [22, 149] width 16 height 15
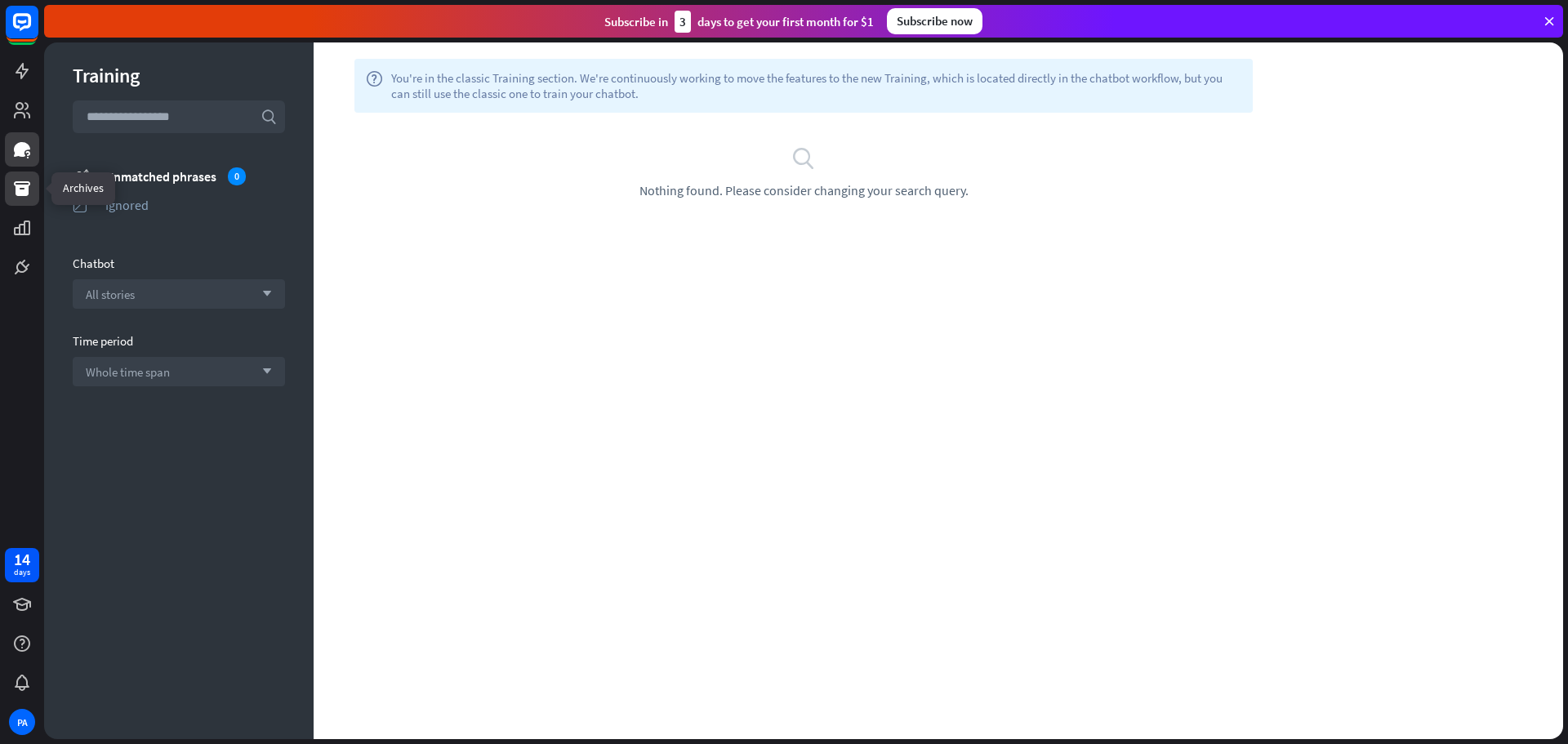
click at [11, 189] on link at bounding box center [22, 189] width 35 height 35
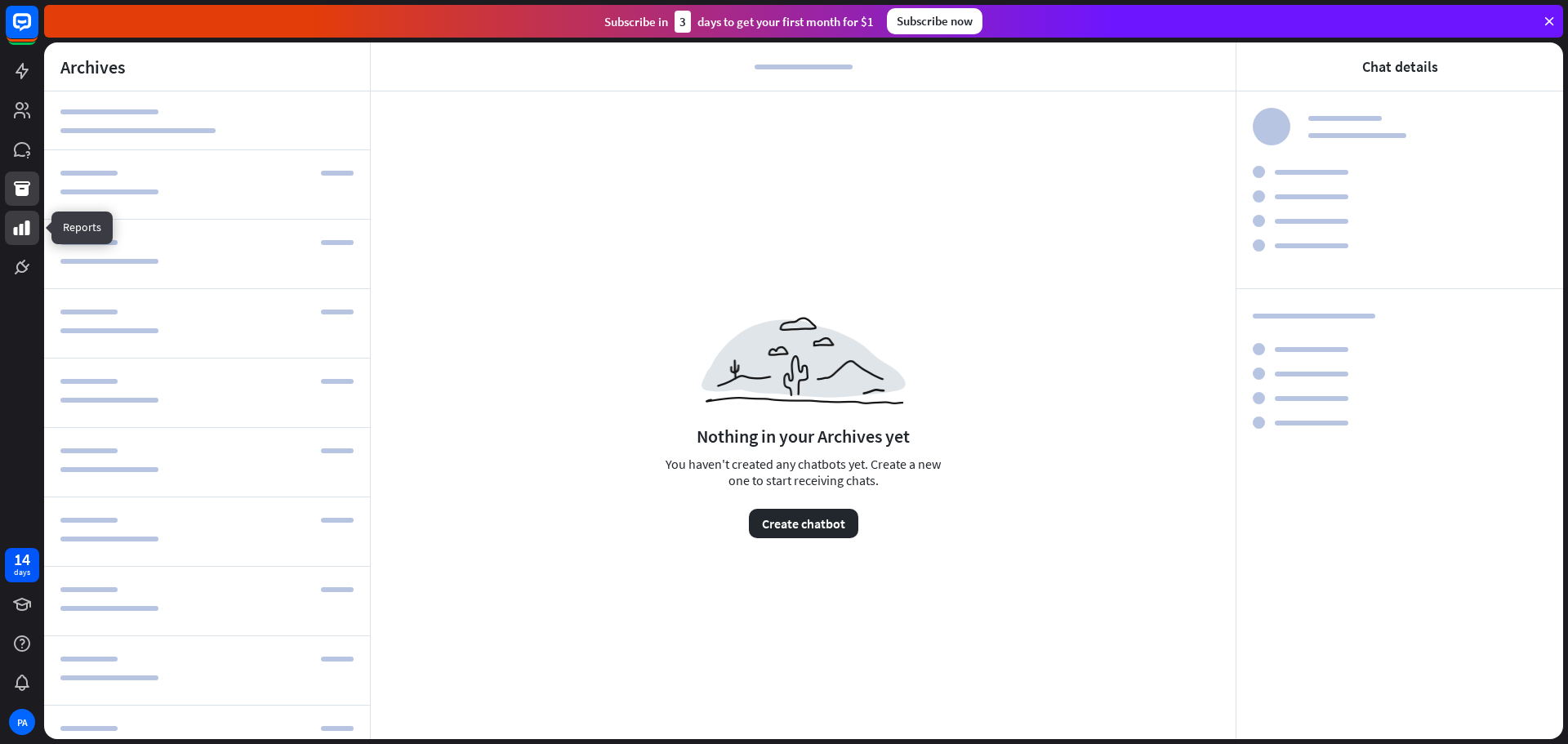
click at [16, 228] on icon at bounding box center [22, 228] width 16 height 15
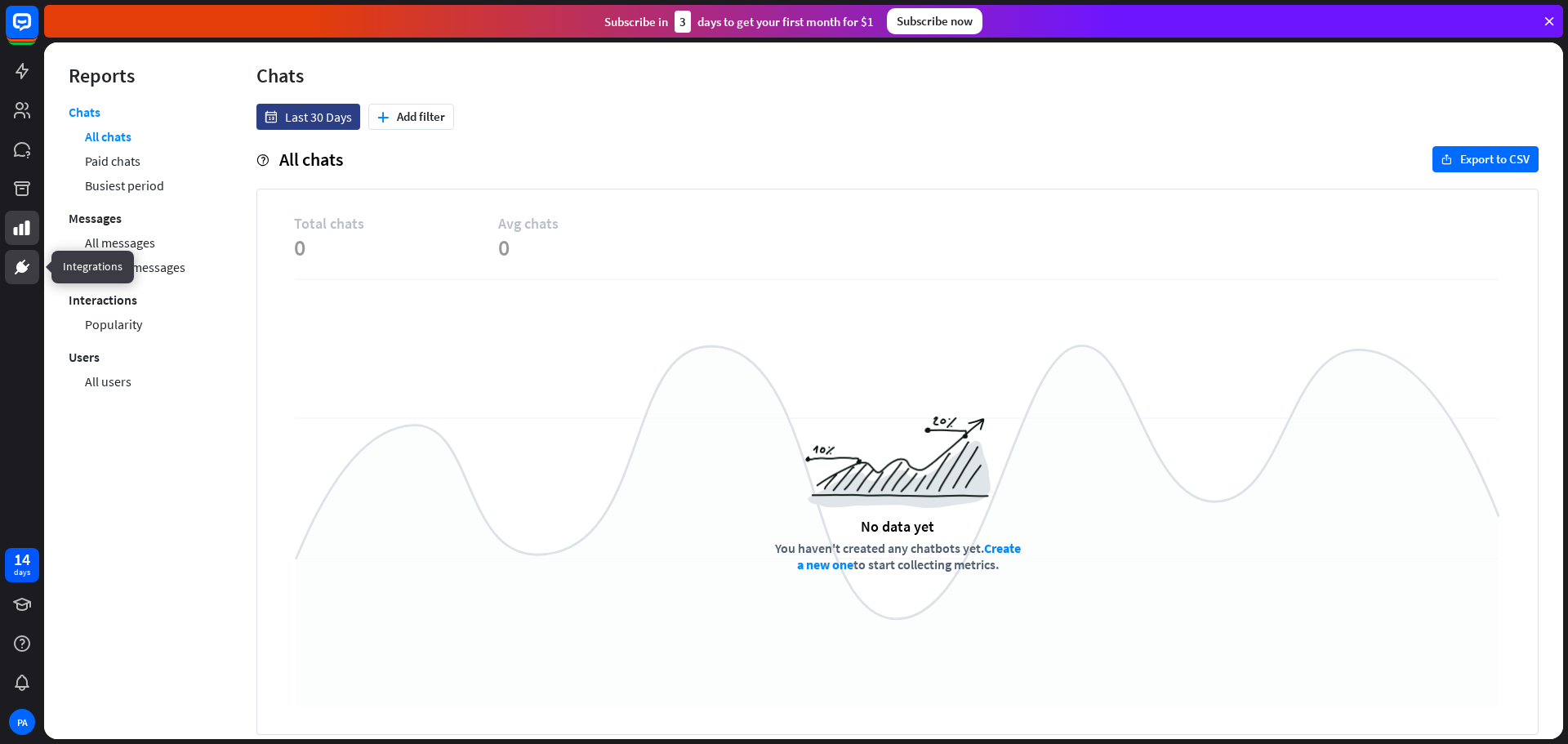
click at [18, 253] on link at bounding box center [22, 267] width 35 height 35
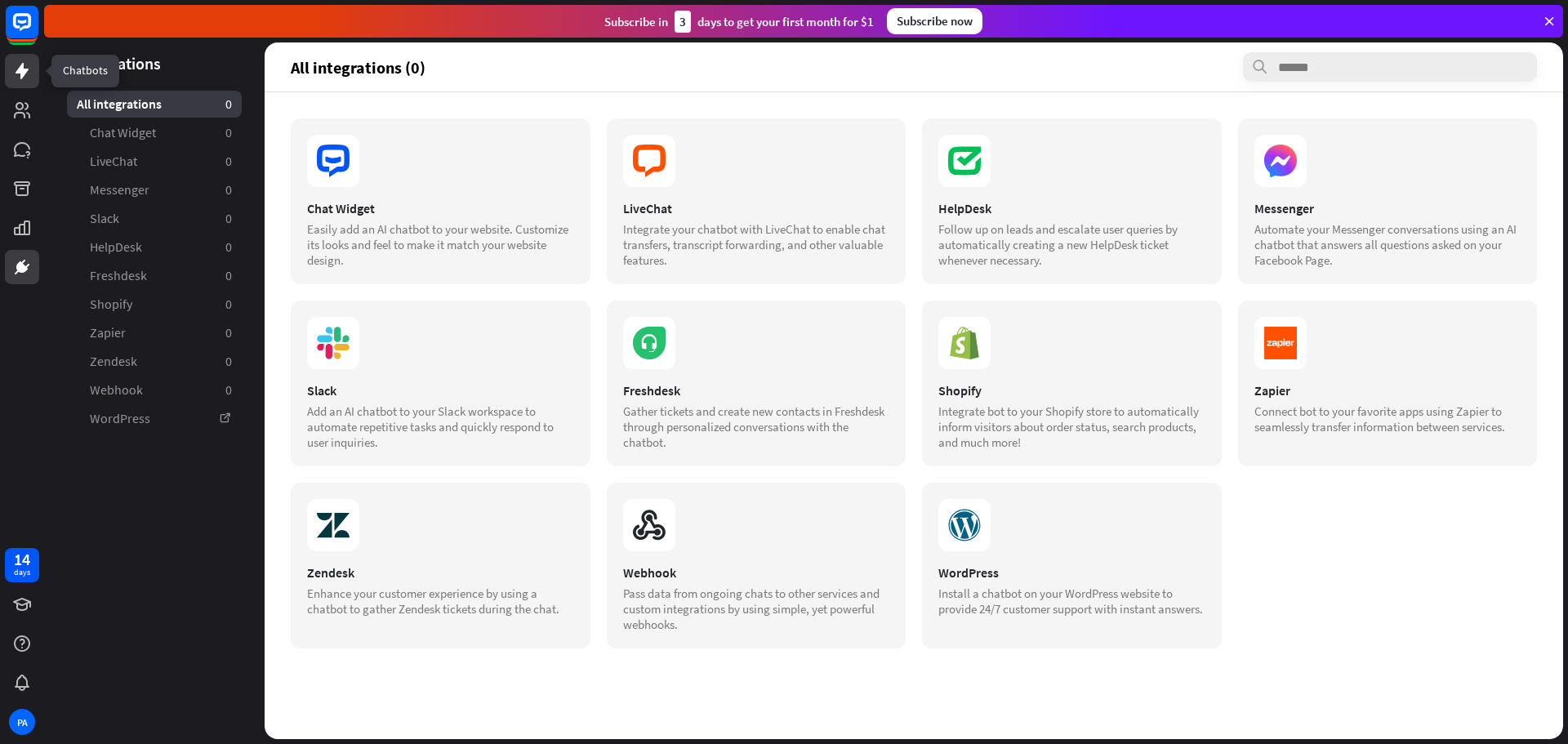
click at [21, 79] on icon at bounding box center [22, 71] width 13 height 16
